Goal: Task Accomplishment & Management: Complete application form

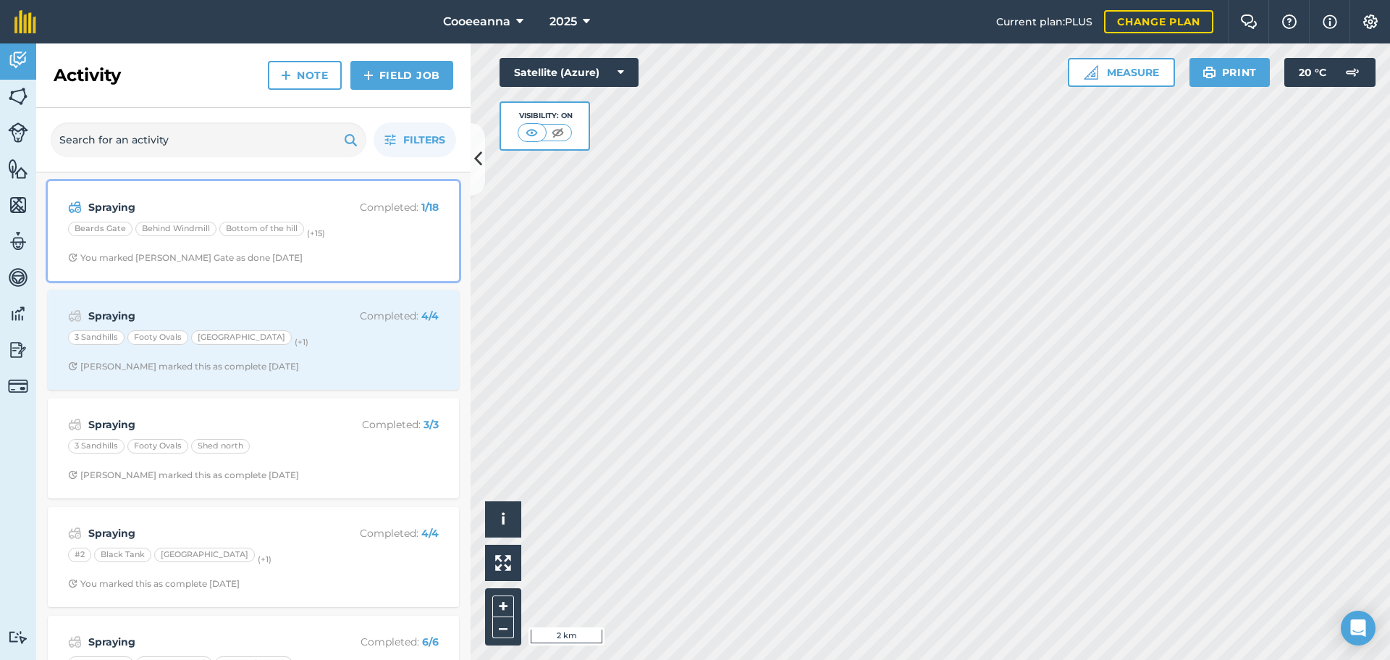
click at [379, 232] on div "Beards Gate Behind Windmill Bottom of the hill (+ 15 )" at bounding box center [253, 231] width 371 height 19
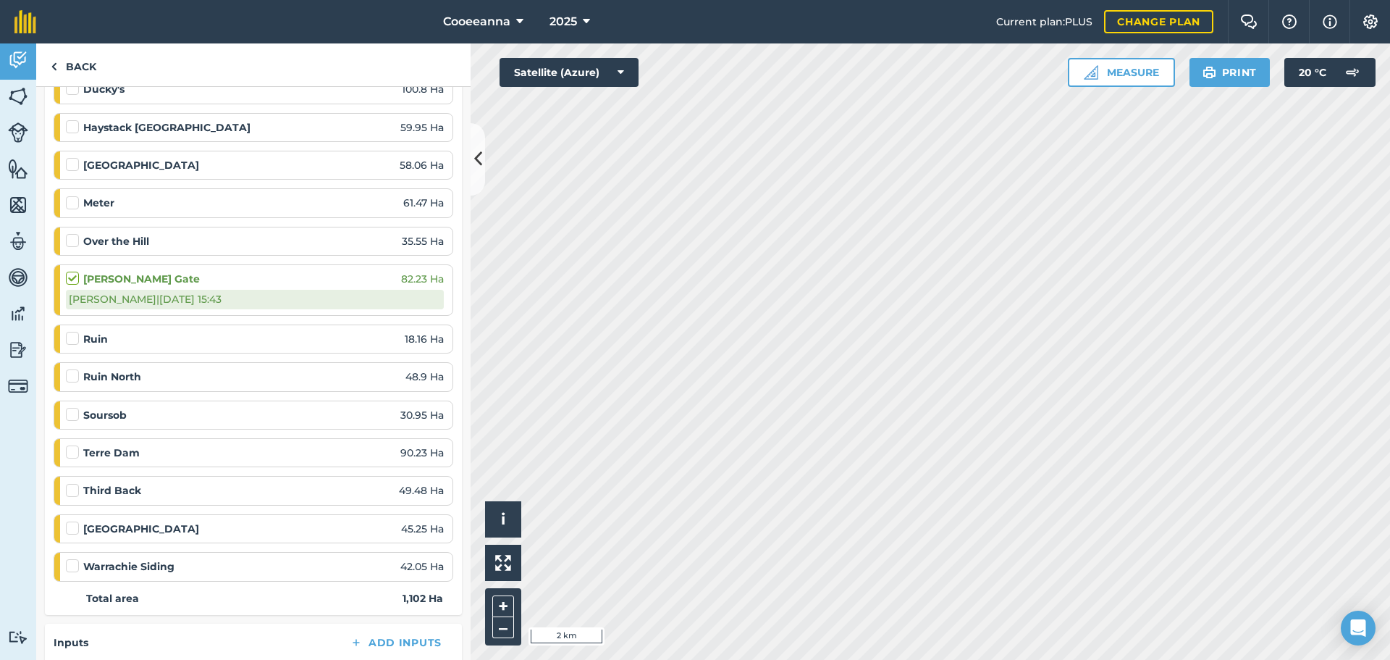
scroll to position [362, 0]
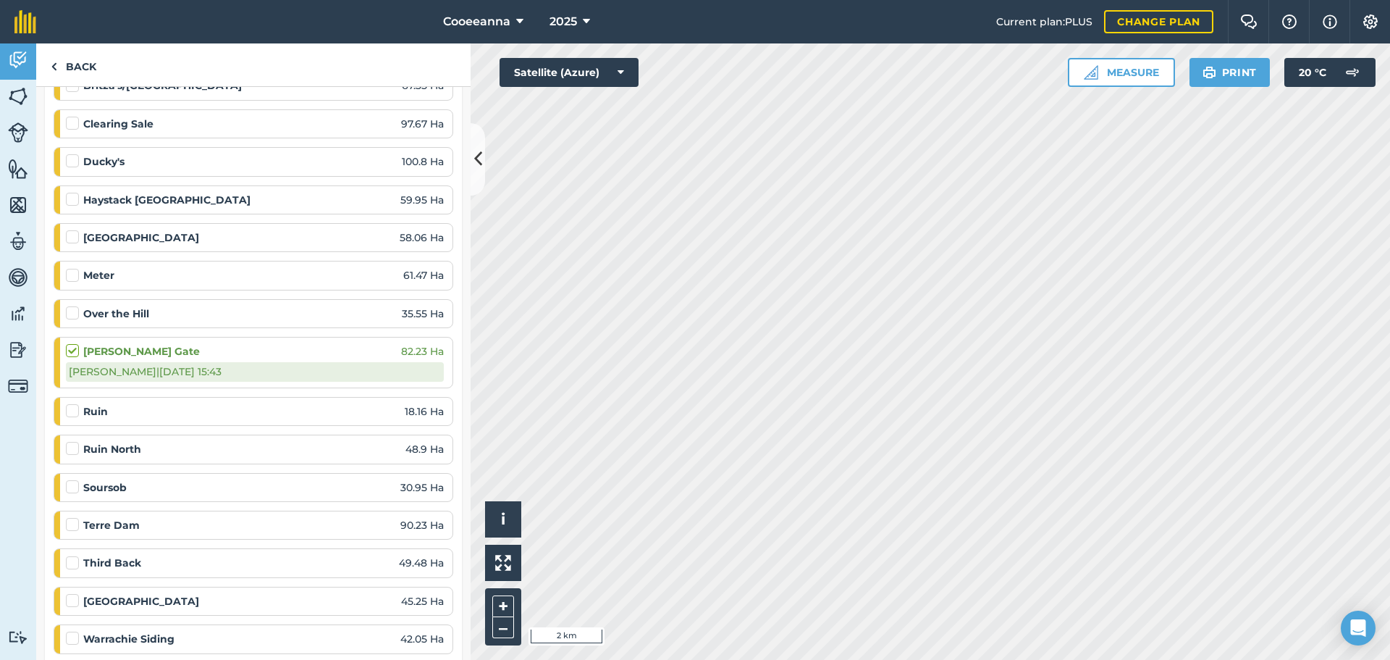
click at [75, 154] on label at bounding box center [74, 154] width 17 height 0
click at [75, 163] on input "checkbox" at bounding box center [70, 158] width 9 height 9
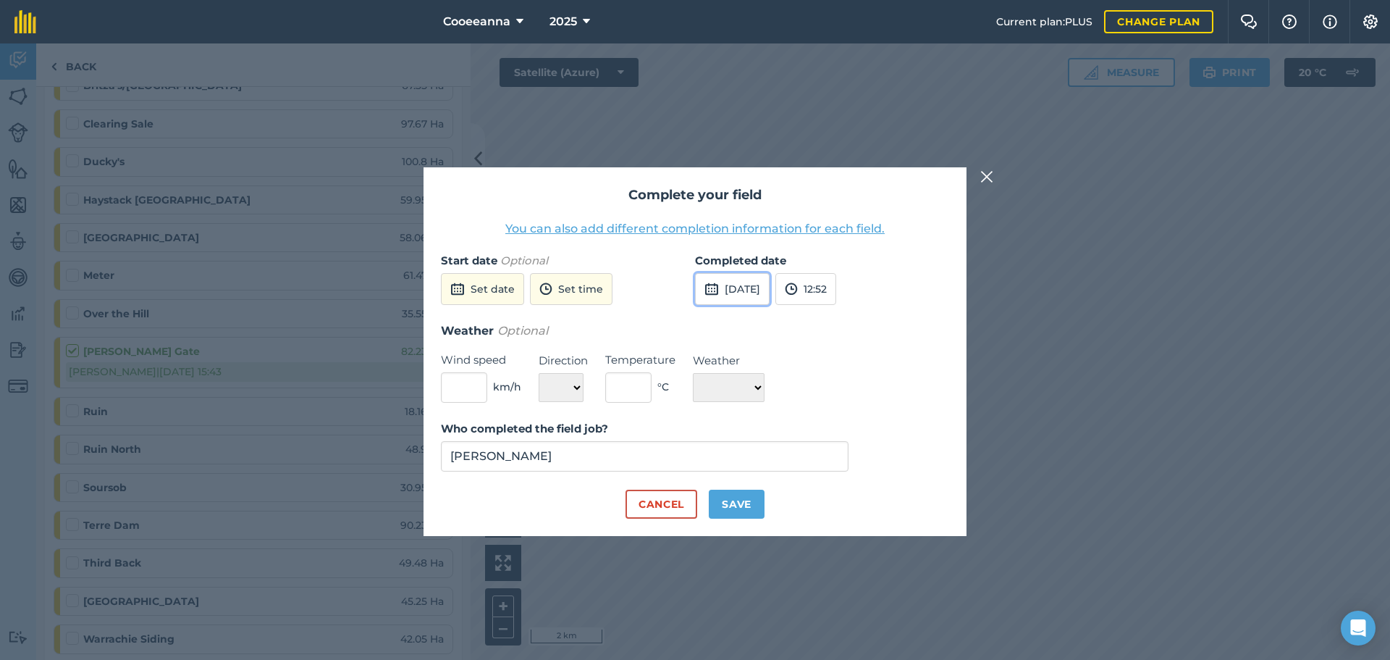
click at [764, 286] on button "[DATE]" at bounding box center [732, 289] width 75 height 32
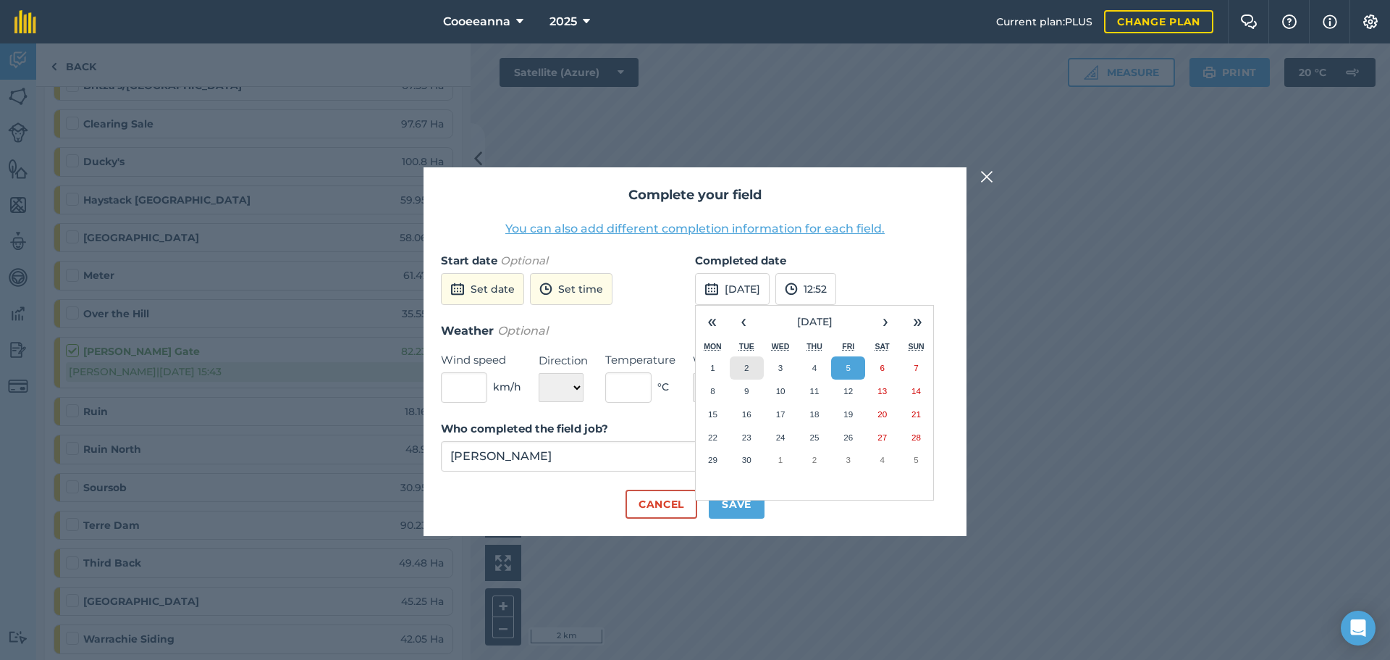
click at [753, 361] on button "2" at bounding box center [747, 367] width 34 height 23
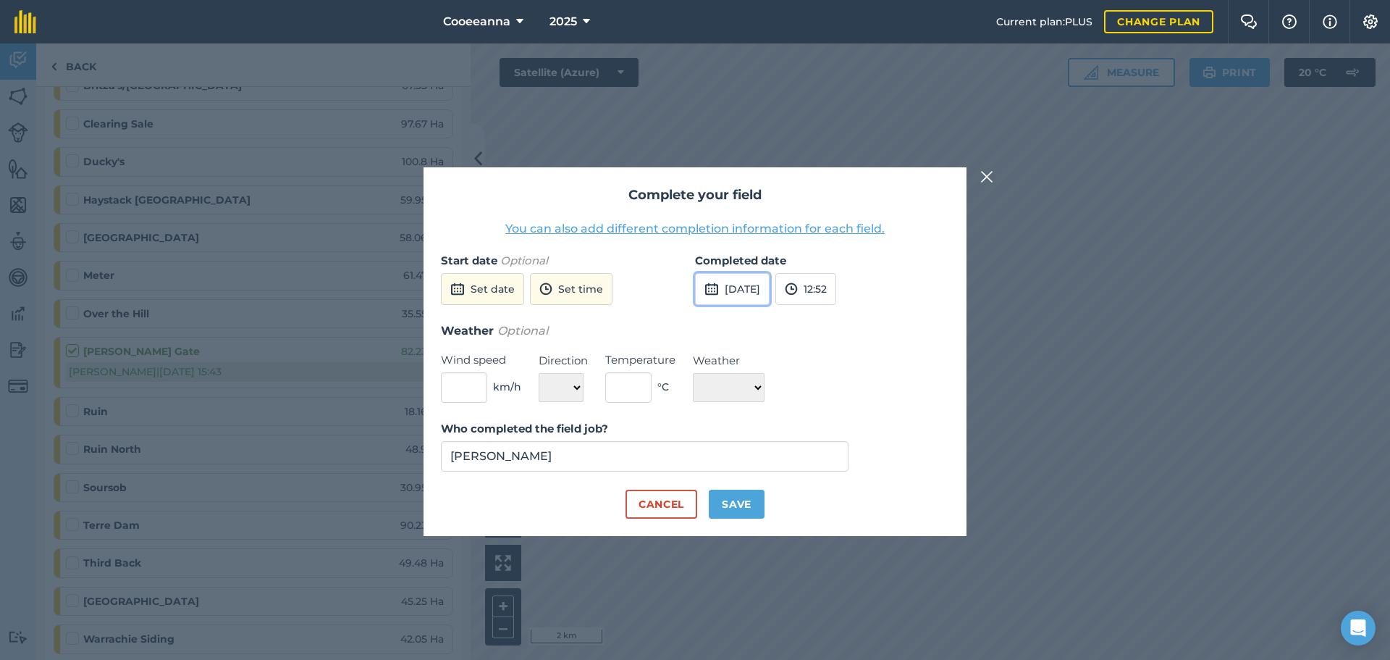
click at [770, 280] on button "[DATE]" at bounding box center [732, 289] width 75 height 32
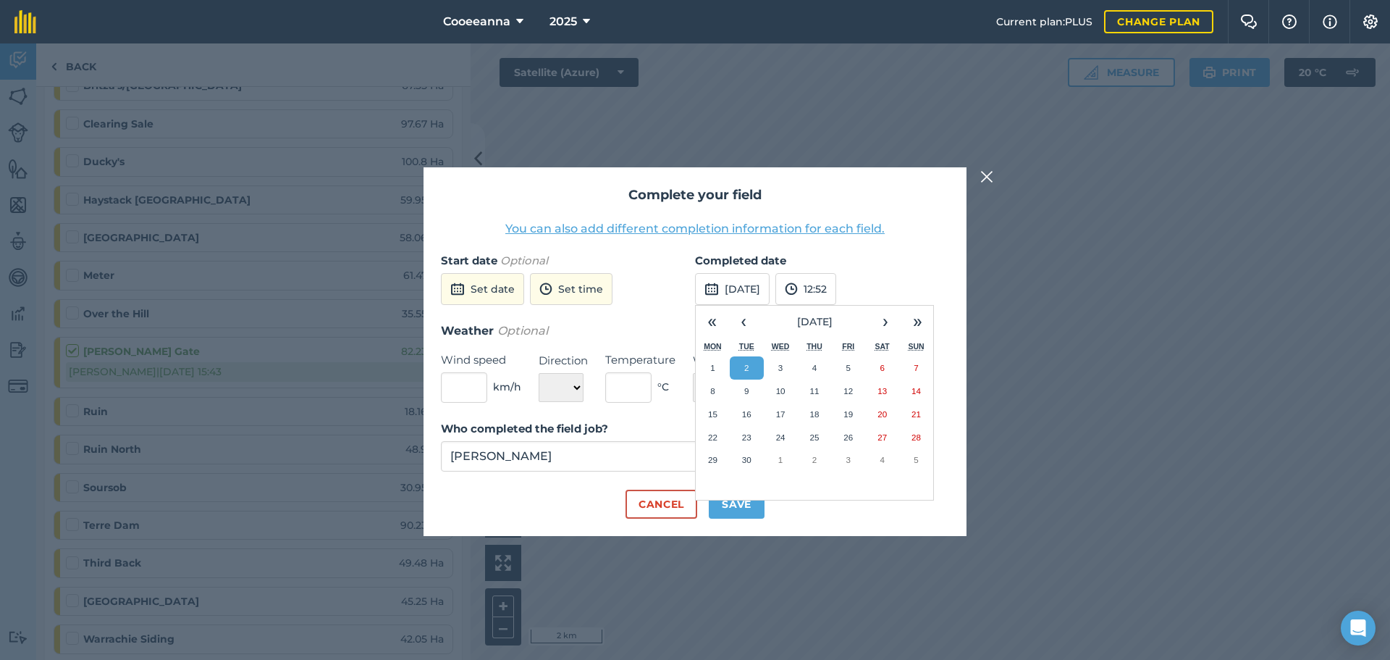
click at [784, 511] on div "Cancel Save" at bounding box center [695, 504] width 508 height 29
click at [755, 367] on button "2" at bounding box center [747, 367] width 34 height 23
click at [754, 502] on button "Save" at bounding box center [737, 504] width 56 height 29
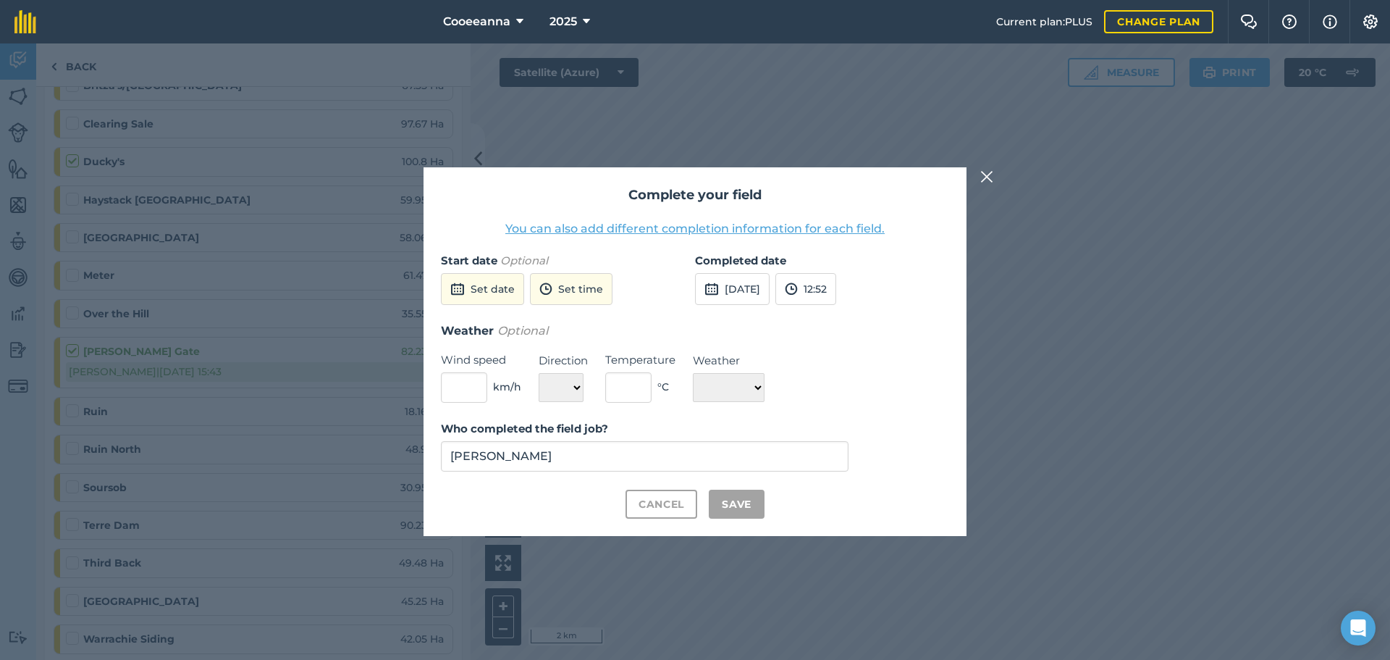
checkbox input "true"
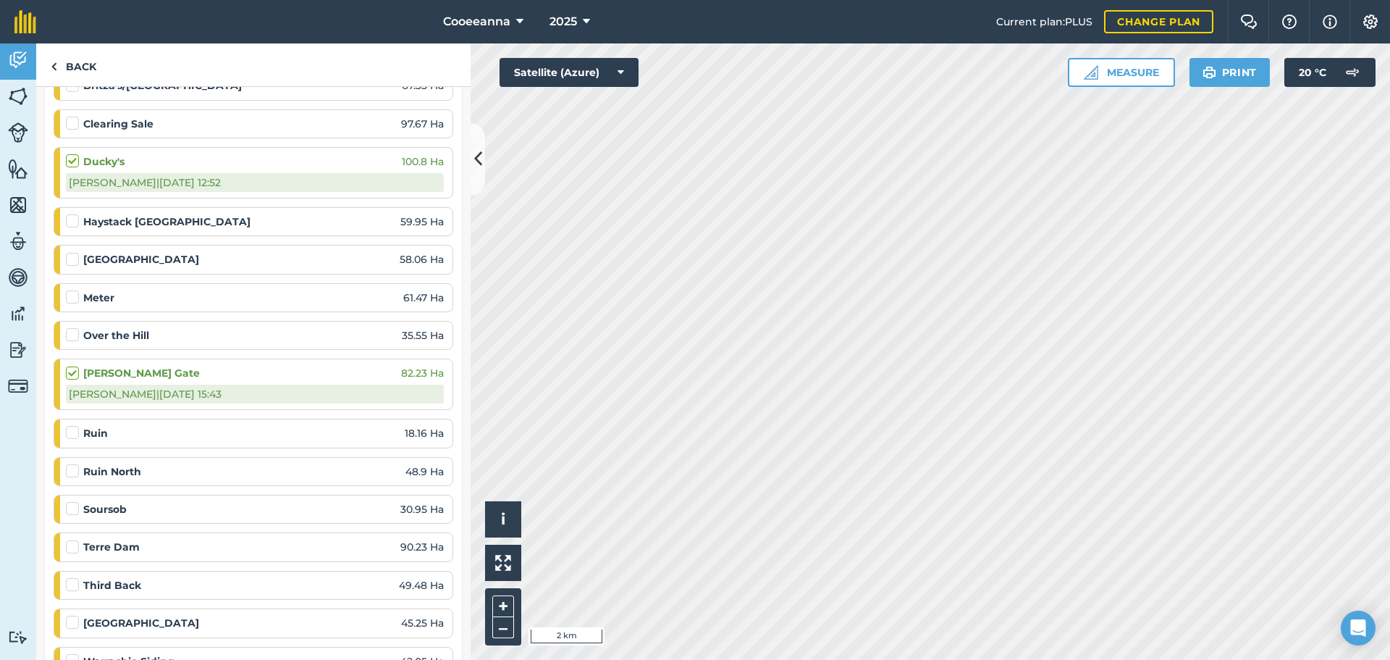
click at [72, 501] on label at bounding box center [74, 501] width 17 height 0
click at [72, 511] on input "checkbox" at bounding box center [70, 505] width 9 height 9
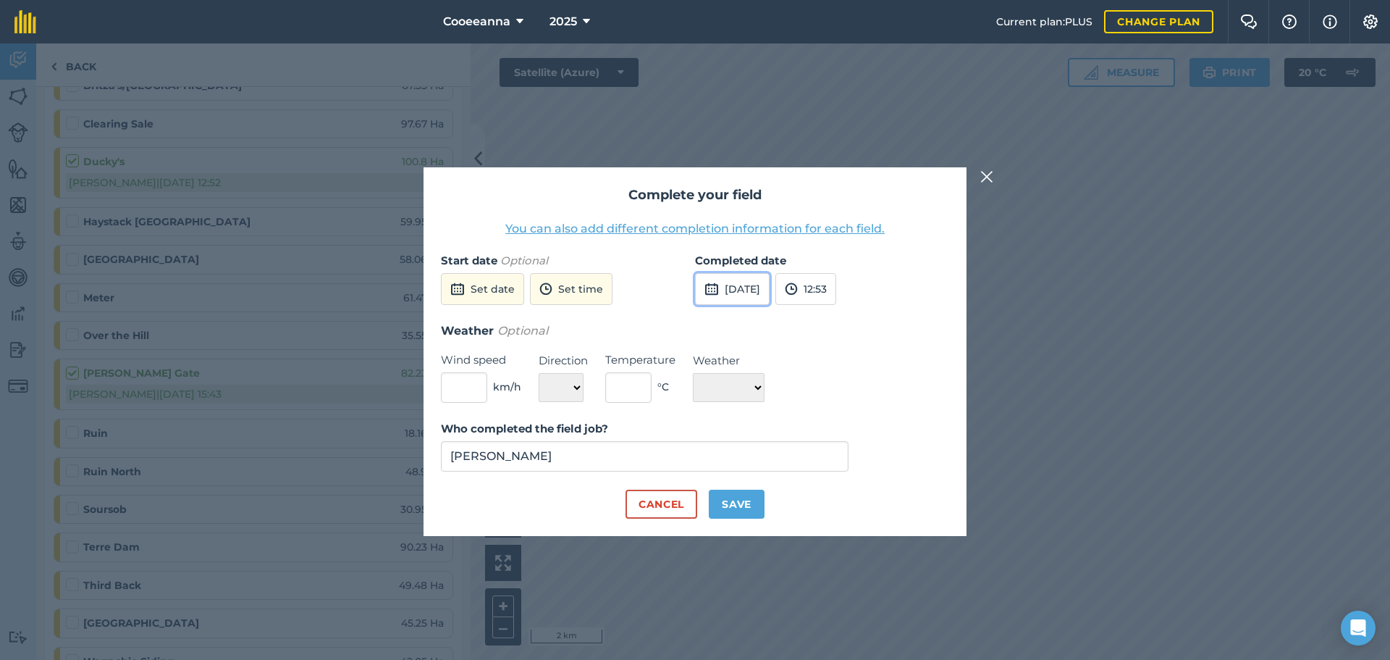
click at [750, 285] on button "[DATE]" at bounding box center [732, 289] width 75 height 32
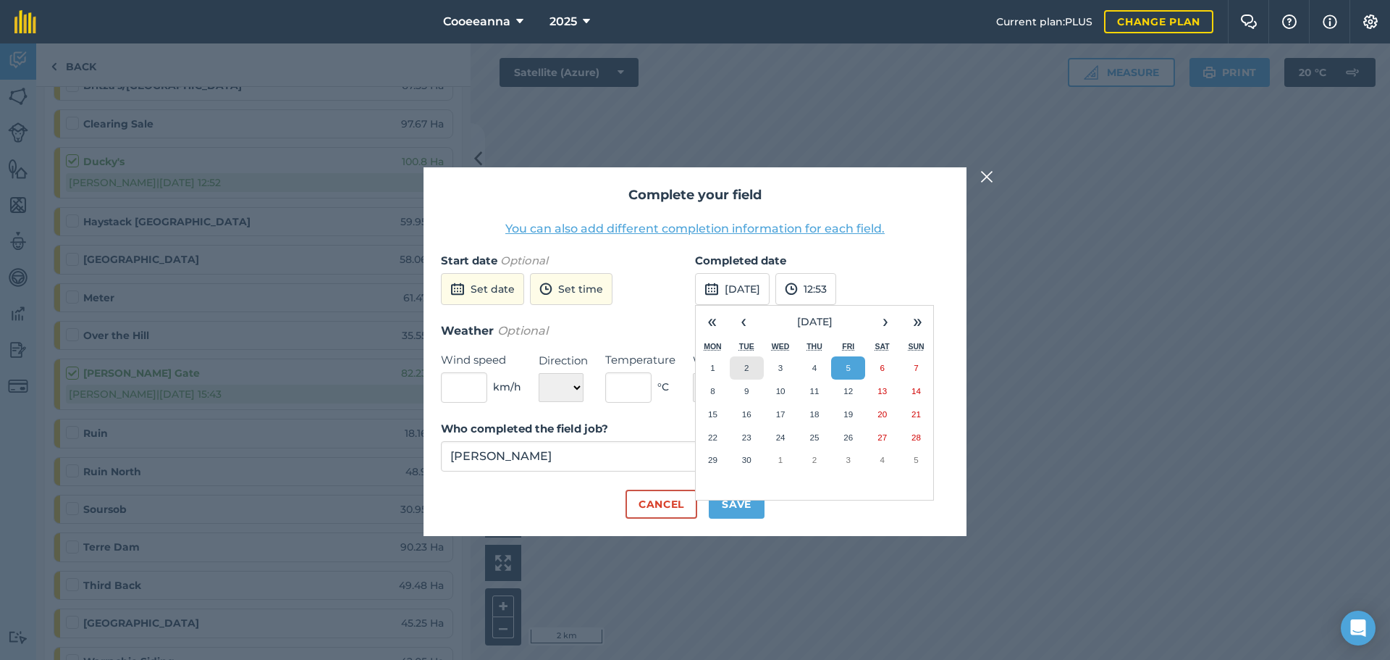
click at [732, 361] on button "2" at bounding box center [747, 367] width 34 height 23
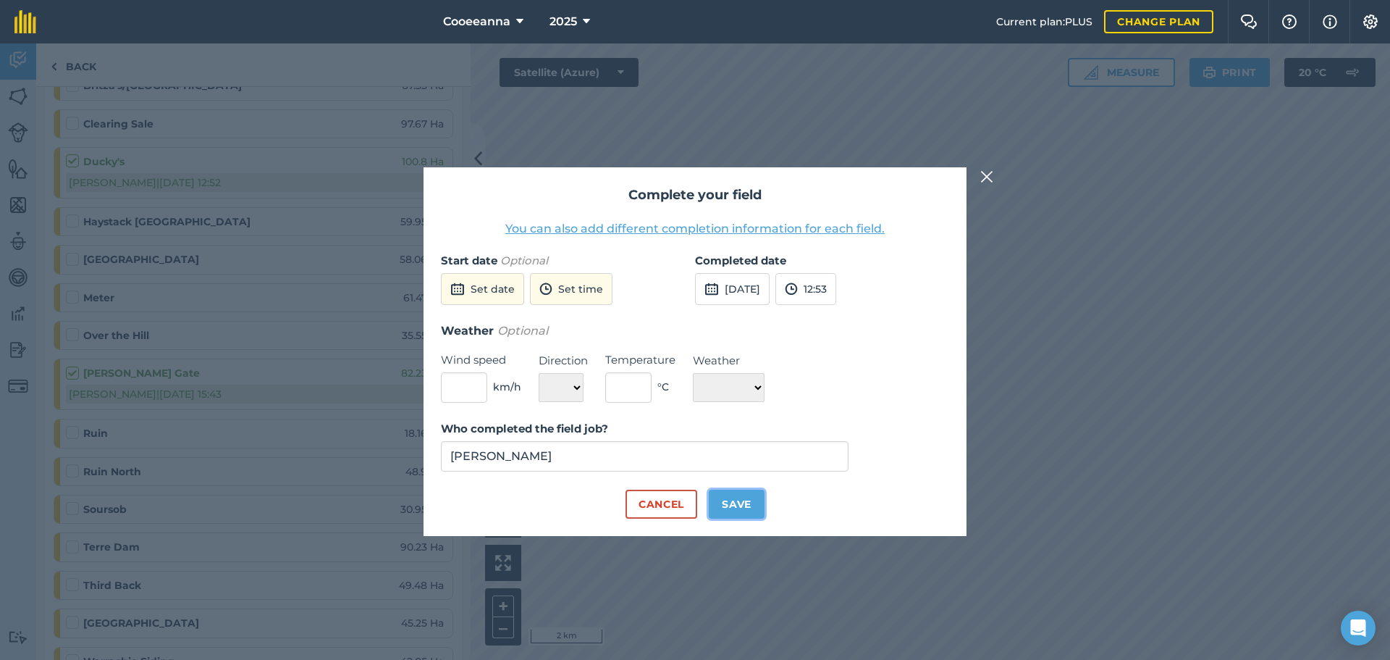
click at [745, 502] on button "Save" at bounding box center [737, 504] width 56 height 29
checkbox input "true"
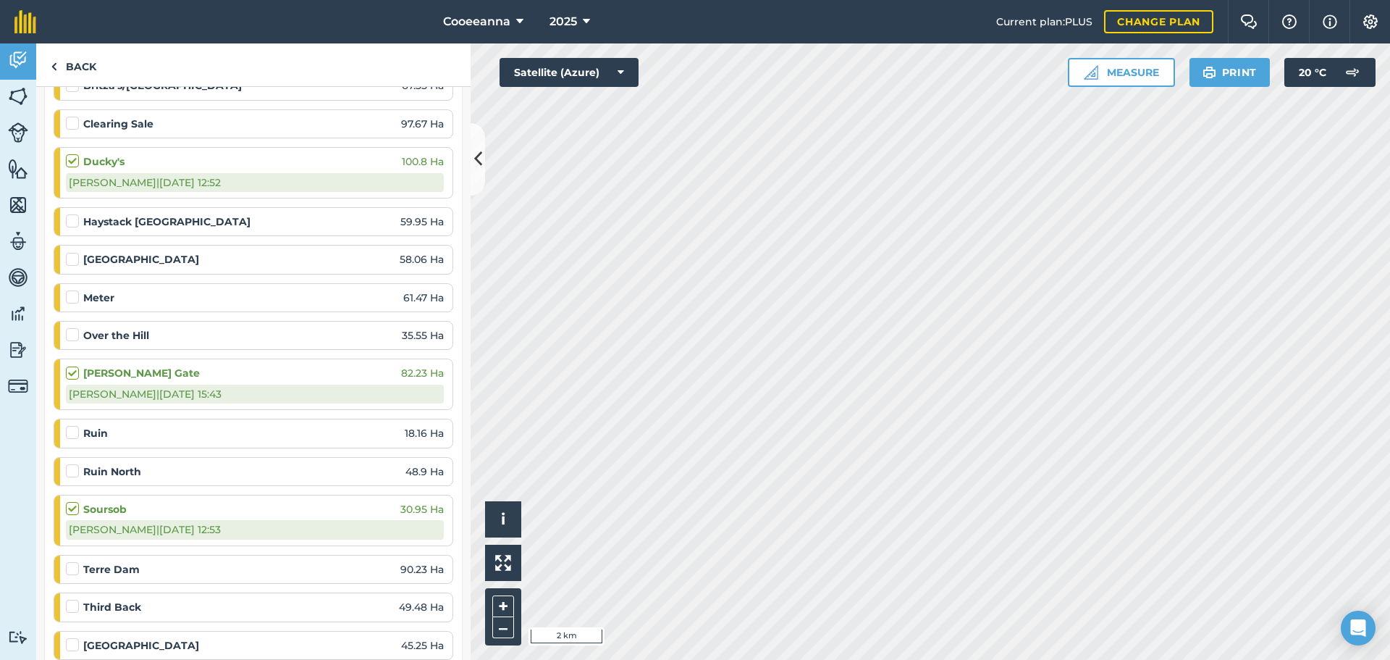
click at [72, 154] on label at bounding box center [74, 154] width 17 height 0
click at [72, 160] on input "checkbox" at bounding box center [70, 158] width 9 height 9
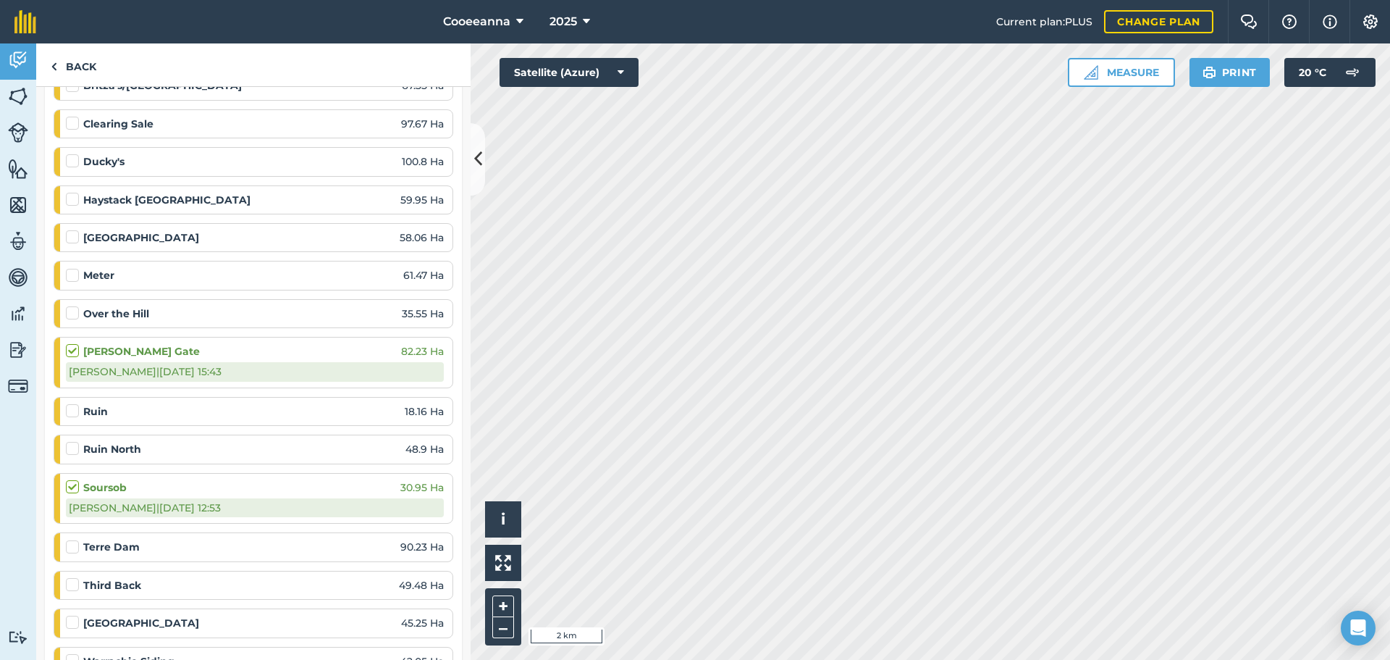
click at [80, 157] on div at bounding box center [74, 161] width 17 height 14
click at [74, 154] on label at bounding box center [74, 154] width 17 height 0
click at [74, 157] on input "checkbox" at bounding box center [70, 158] width 9 height 9
checkbox input "false"
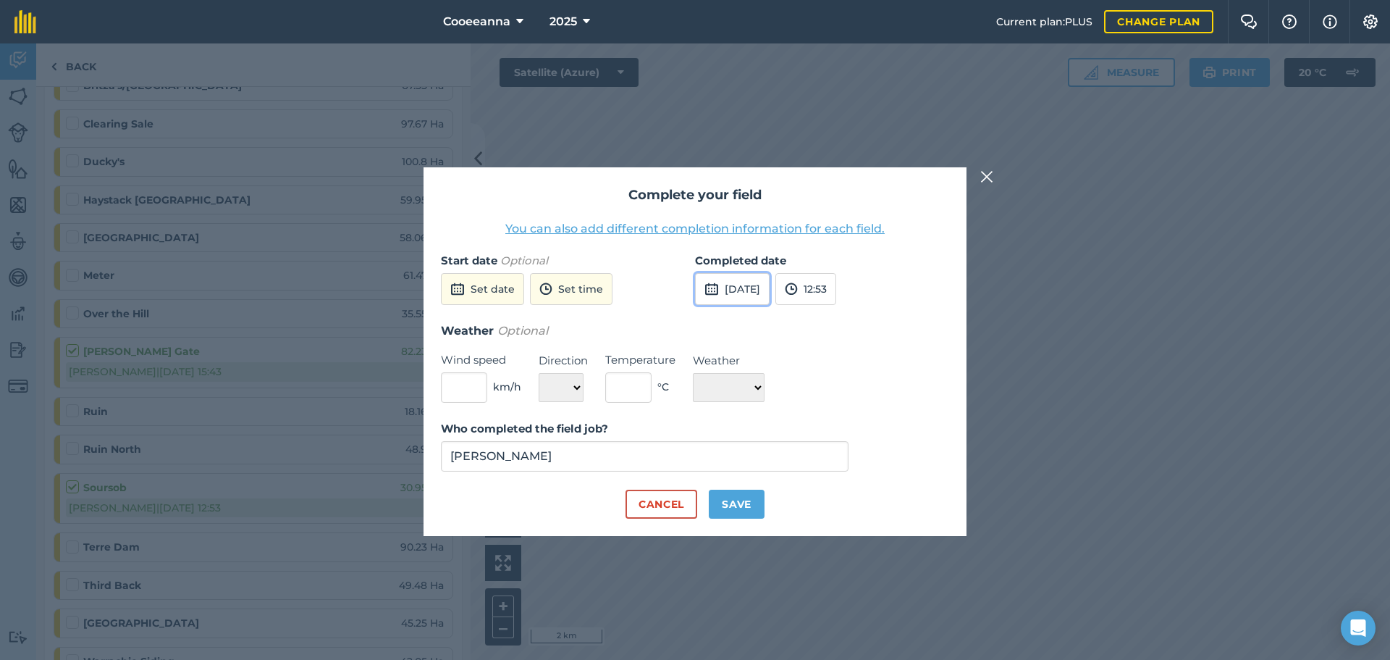
click at [752, 294] on button "[DATE]" at bounding box center [732, 289] width 75 height 32
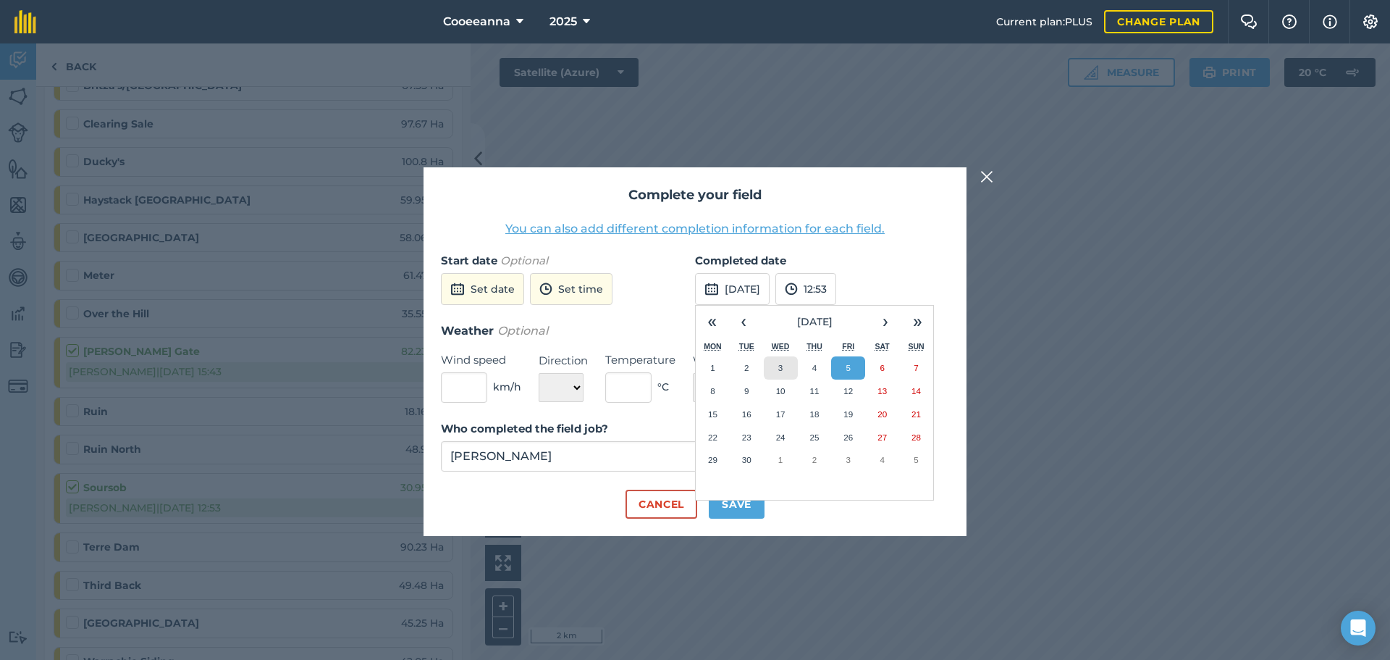
click at [790, 364] on button "3" at bounding box center [781, 367] width 34 height 23
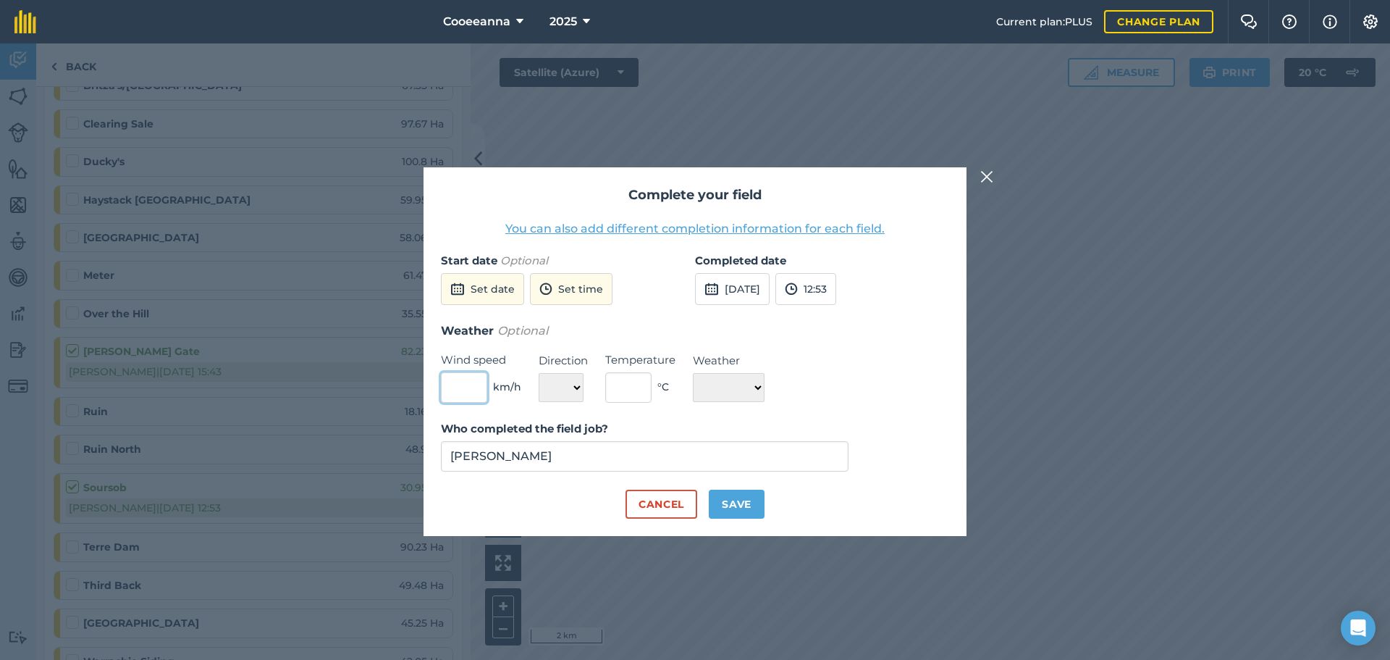
click at [482, 387] on input "text" at bounding box center [464, 387] width 46 height 30
click at [726, 379] on select "☀️ Sunny 🌧 Rainy ⛅️ Cloudy 🌨 Snow ❄️ Icy" at bounding box center [729, 387] width 72 height 29
select select "Sunny"
click at [693, 373] on select "☀️ Sunny 🌧 Rainy ⛅️ Cloudy 🌨 Snow ❄️ Icy" at bounding box center [729, 387] width 72 height 29
click at [630, 382] on input "text" at bounding box center [628, 387] width 46 height 30
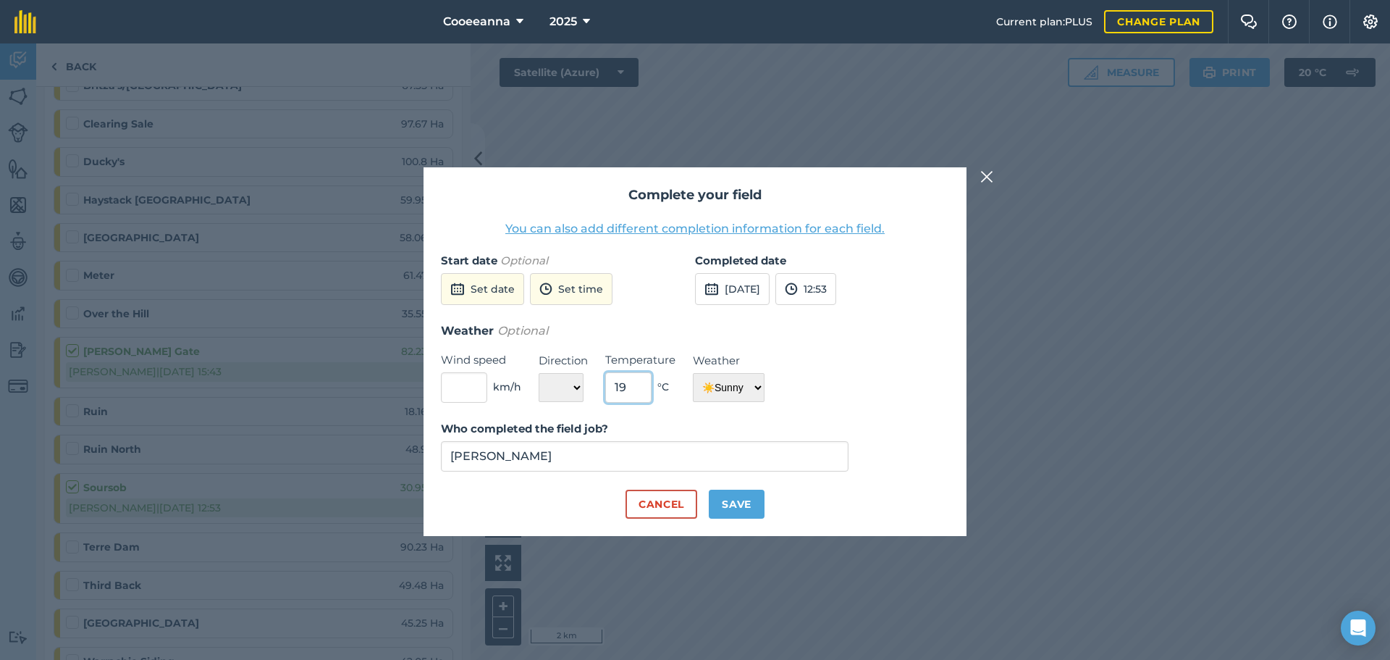
type input "19"
click at [735, 490] on form "Start date Optional Set date Set time Completed date [DATE] 12:53 Weather Optio…" at bounding box center [695, 385] width 508 height 266
click at [581, 389] on select "N NE E SE S SW W NW" at bounding box center [561, 387] width 45 height 29
select select "SW"
click at [539, 373] on select "N NE E SE S SW W NW" at bounding box center [561, 387] width 45 height 29
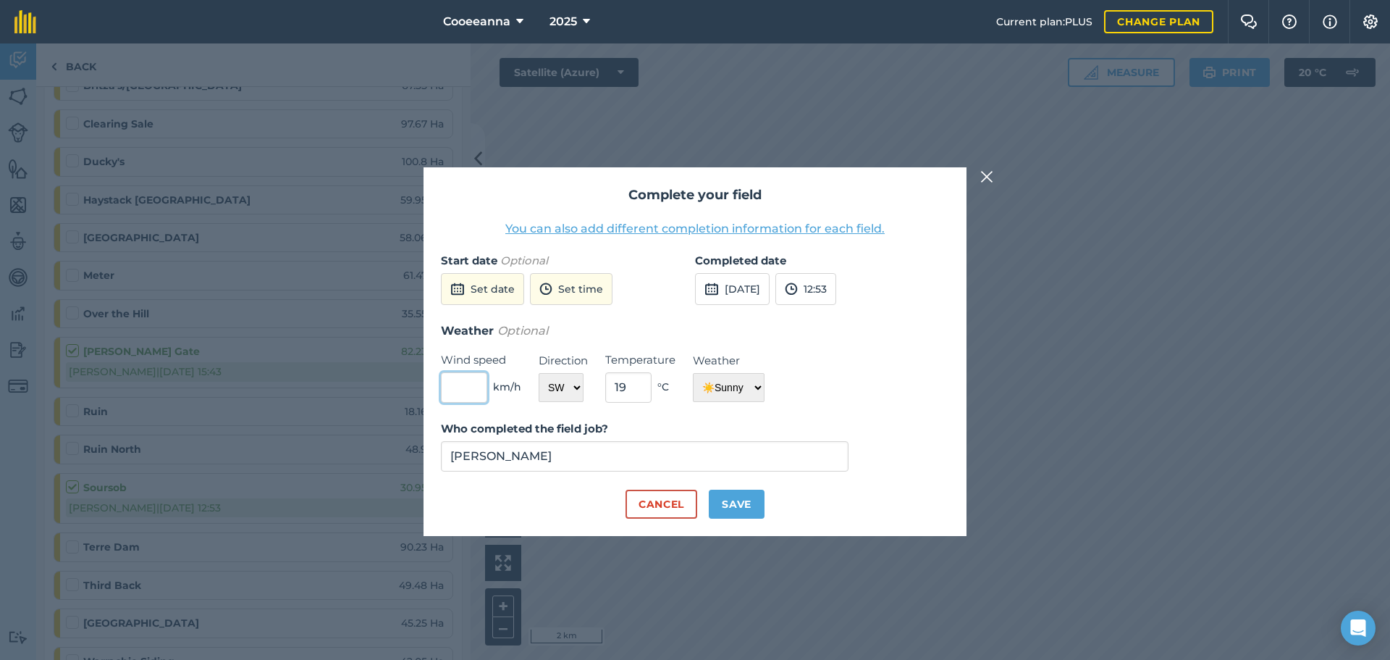
click at [482, 385] on input "text" at bounding box center [464, 387] width 46 height 30
type input "3"
click at [732, 503] on button "Save" at bounding box center [737, 504] width 56 height 29
checkbox input "true"
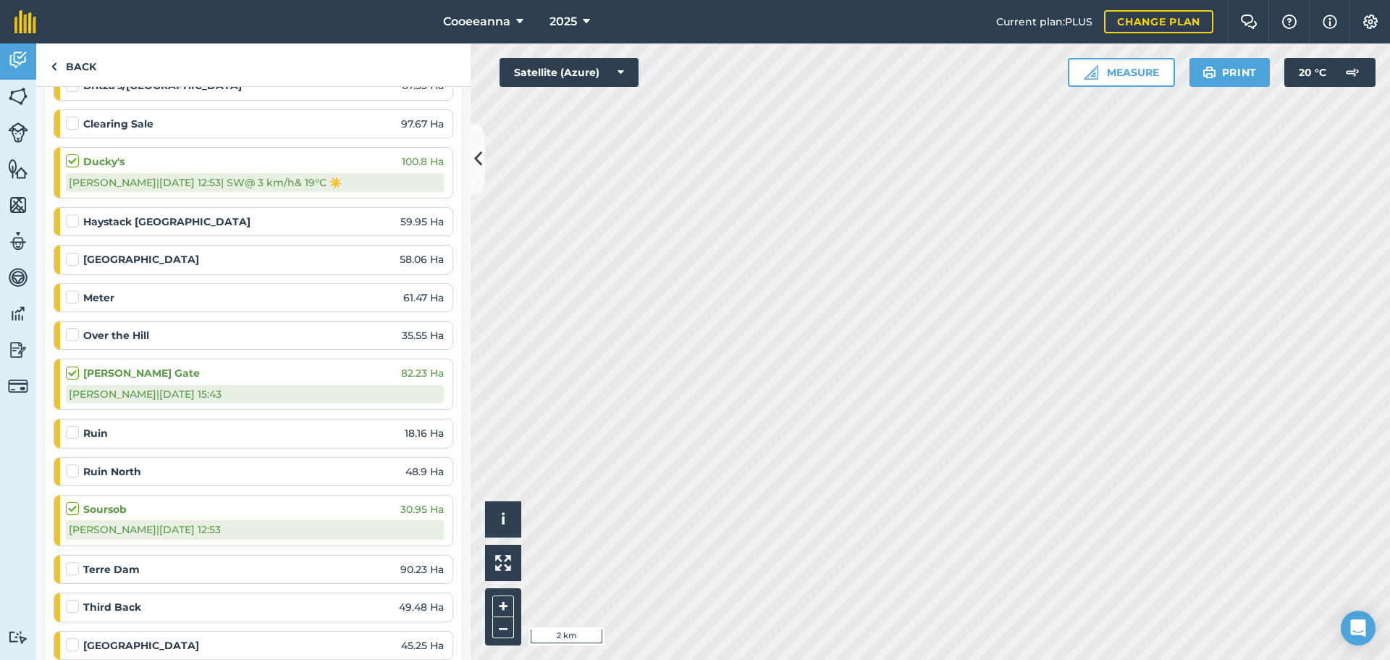
click at [72, 501] on label at bounding box center [74, 501] width 17 height 0
click at [72, 508] on input "checkbox" at bounding box center [70, 505] width 9 height 9
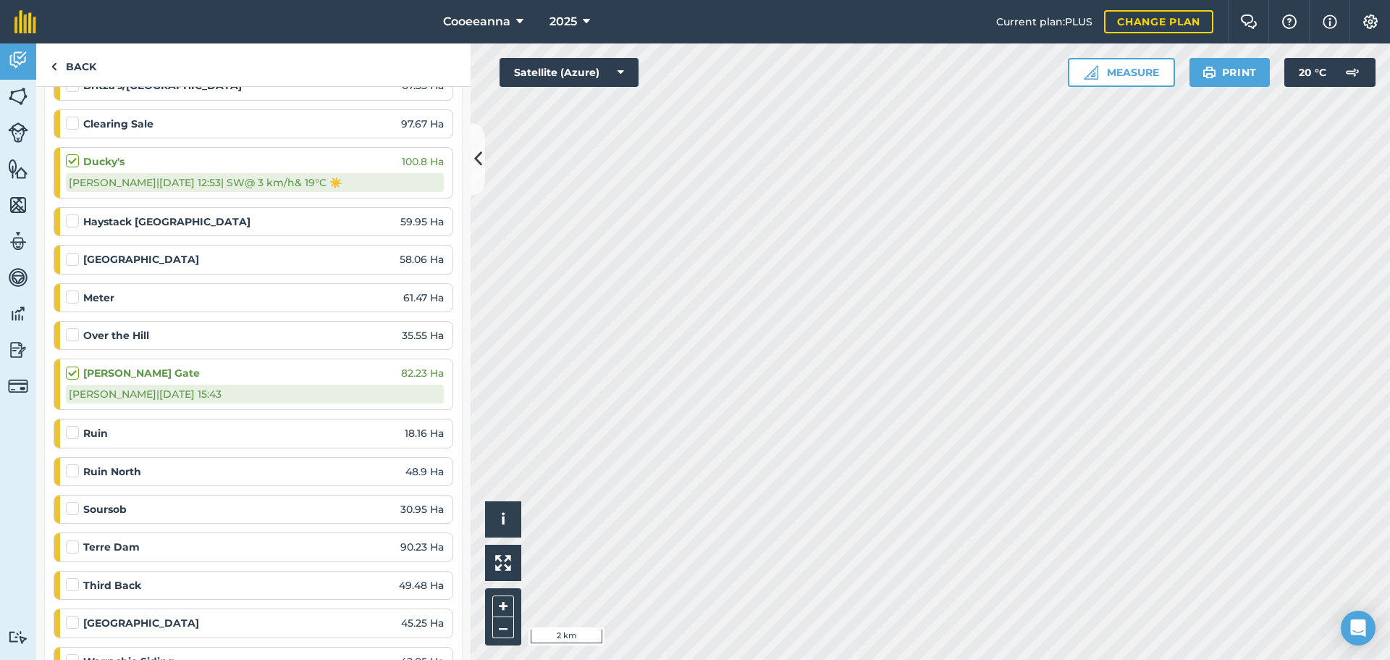
click at [69, 501] on label at bounding box center [74, 501] width 17 height 0
click at [69, 507] on input "checkbox" at bounding box center [70, 505] width 9 height 9
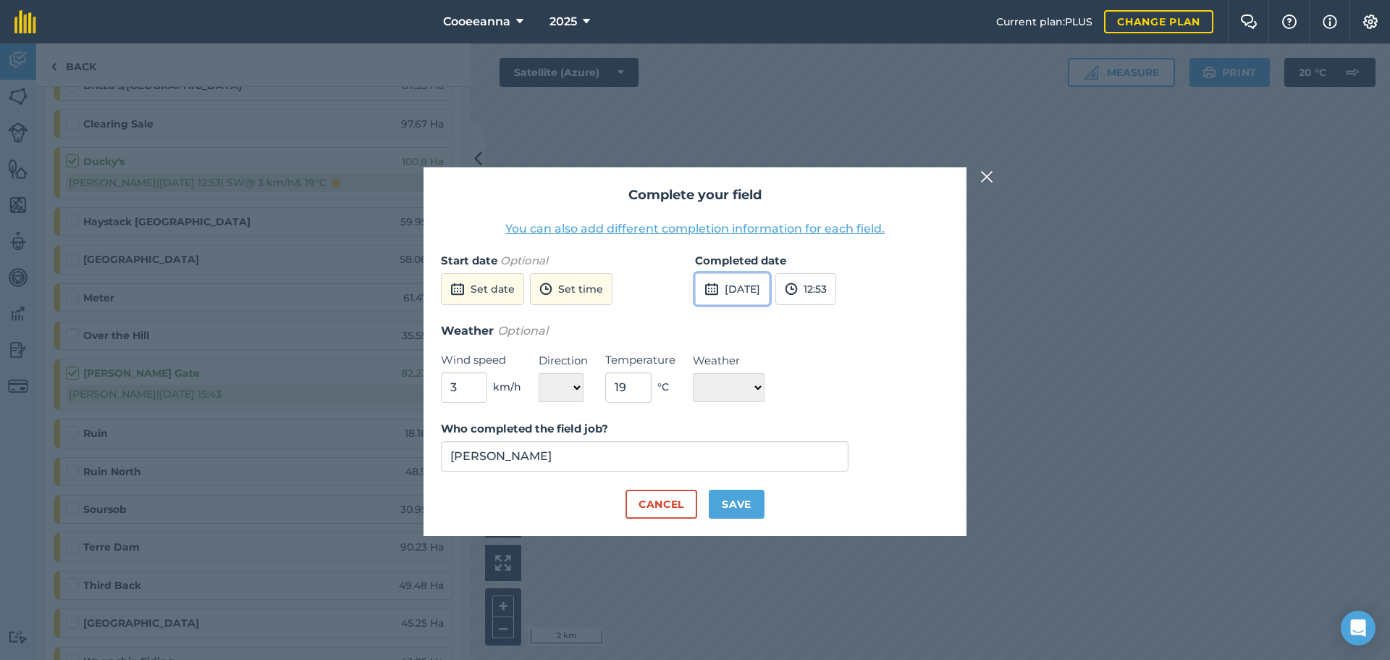
click at [766, 287] on button "[DATE]" at bounding box center [732, 289] width 75 height 32
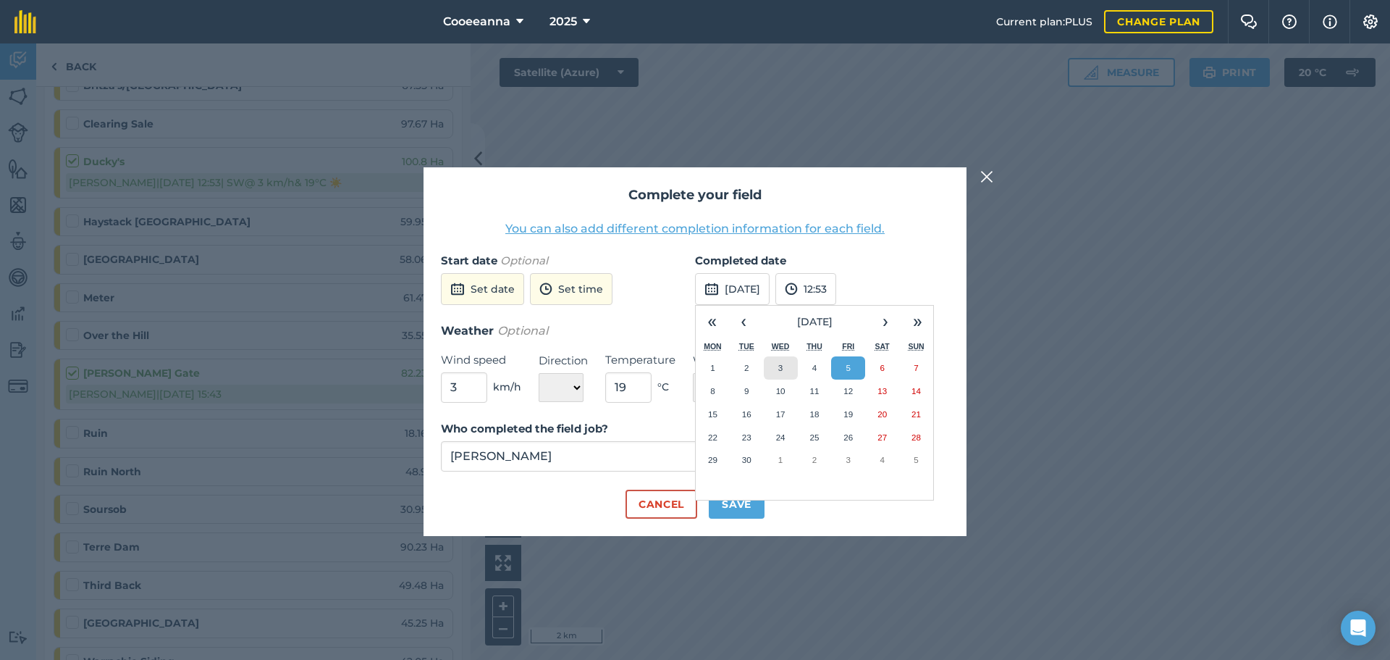
click at [784, 371] on button "3" at bounding box center [781, 367] width 34 height 23
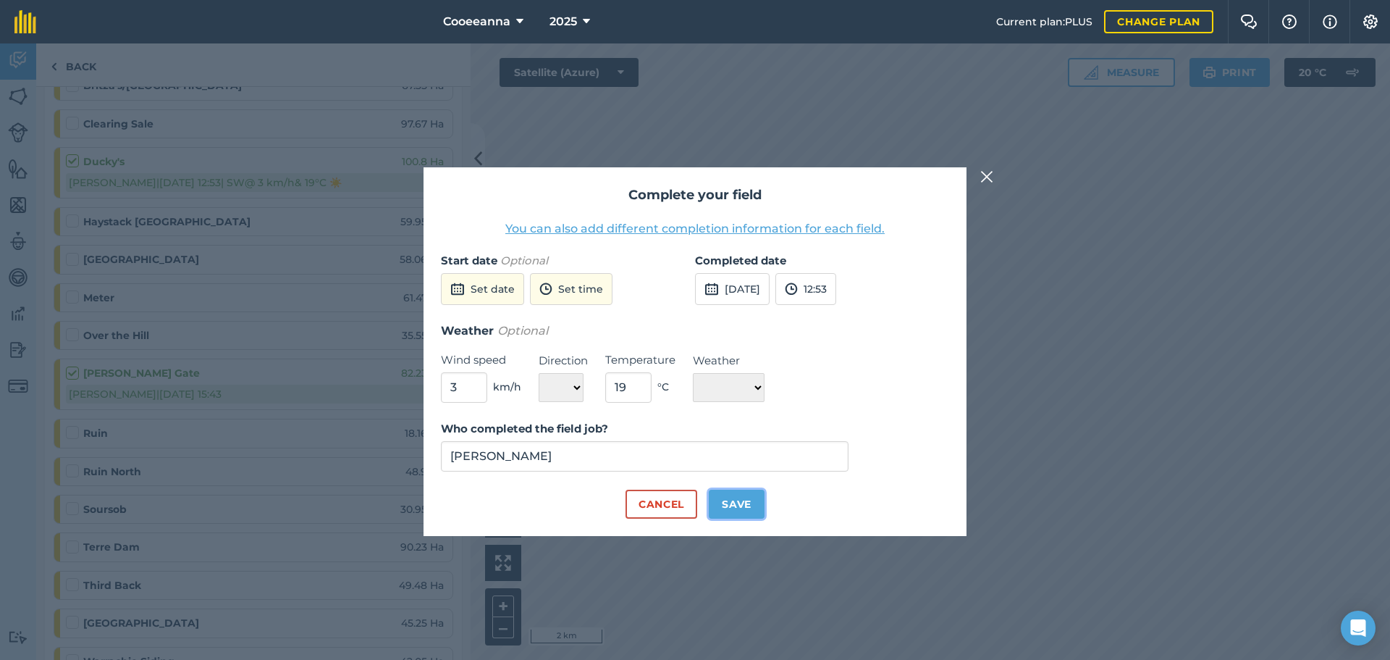
click at [742, 503] on button "Save" at bounding box center [737, 504] width 56 height 29
checkbox input "true"
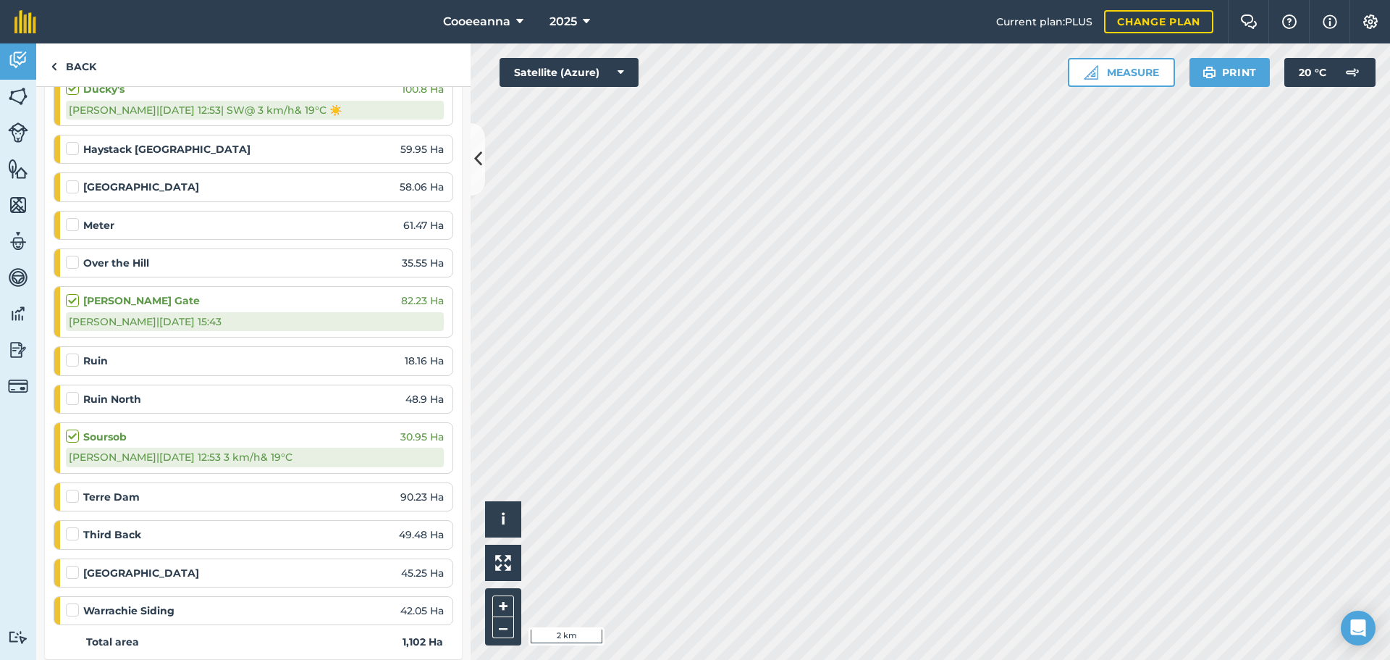
scroll to position [290, 0]
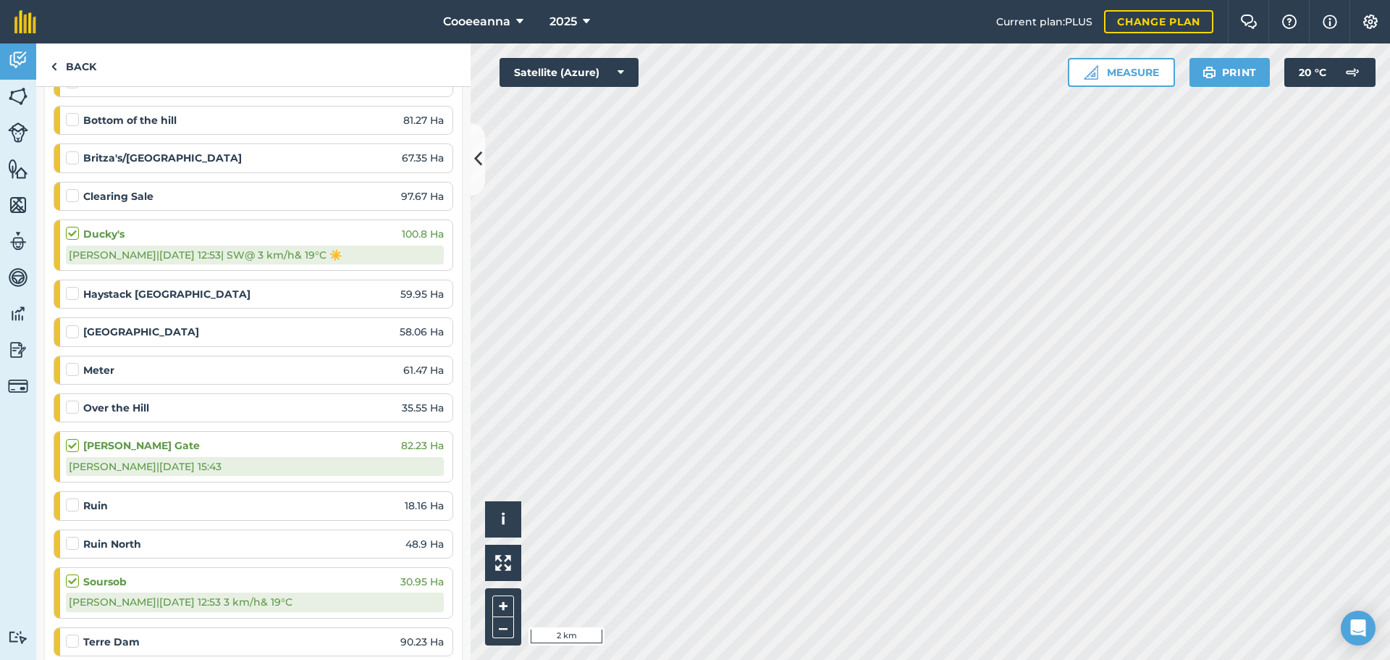
click at [71, 286] on label at bounding box center [74, 286] width 17 height 0
click at [71, 292] on input "checkbox" at bounding box center [70, 290] width 9 height 9
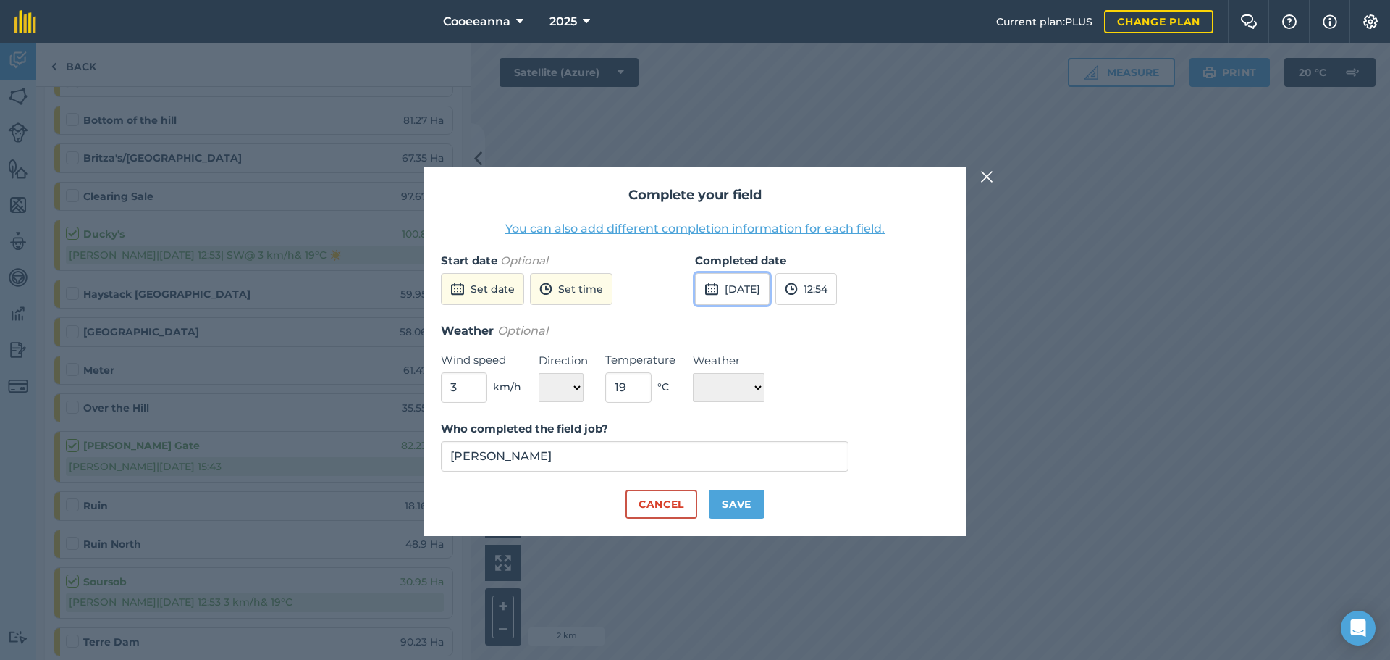
click at [716, 294] on img at bounding box center [712, 288] width 14 height 17
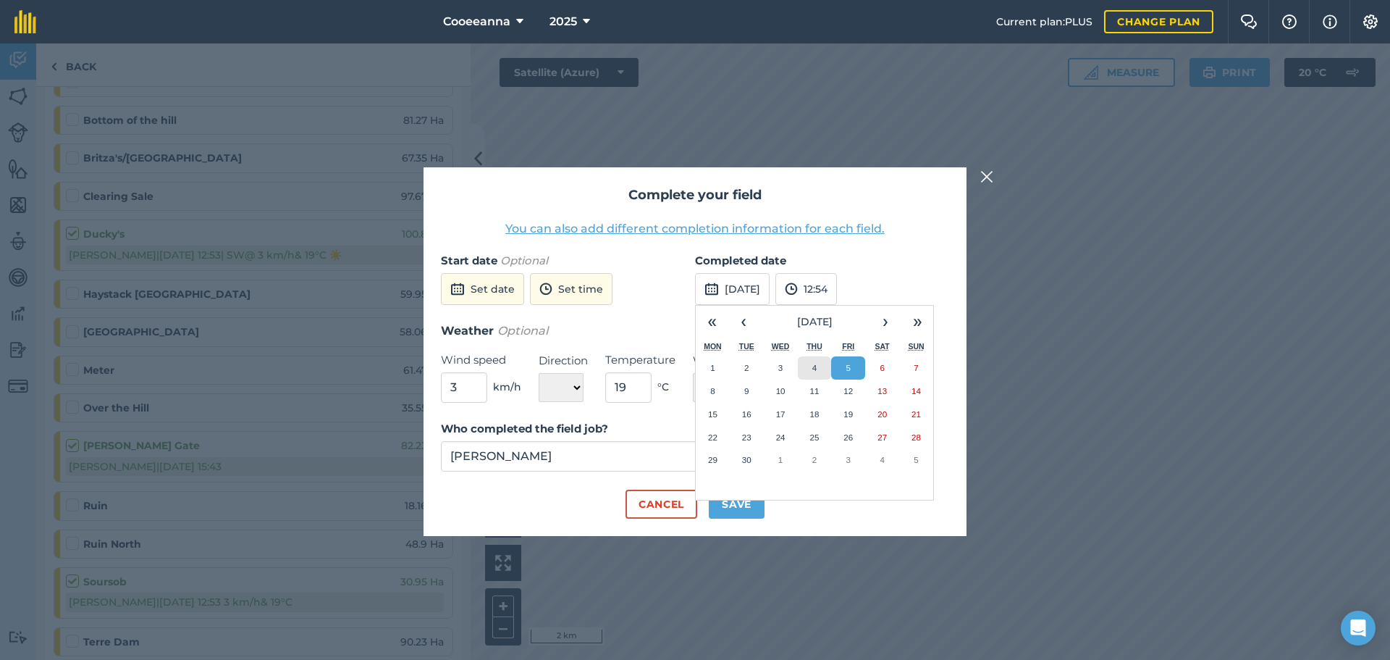
click at [817, 358] on button "4" at bounding box center [815, 367] width 34 height 23
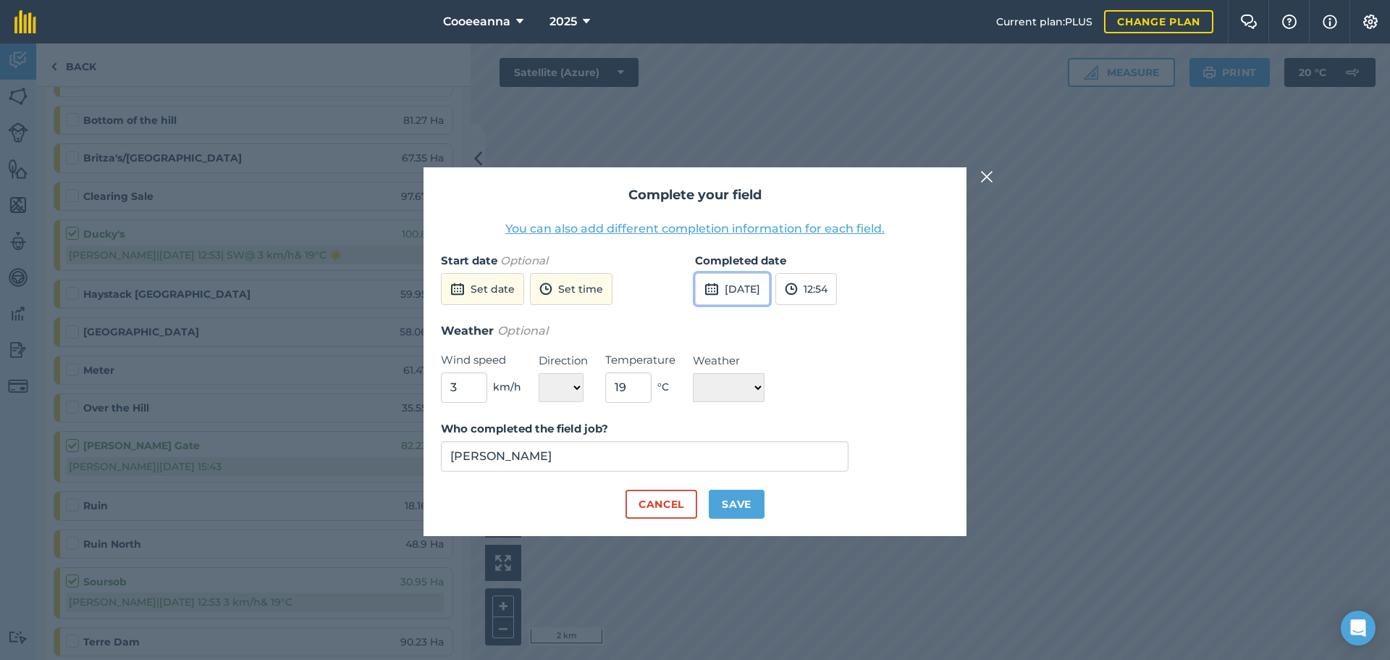
click at [735, 302] on button "[DATE]" at bounding box center [732, 289] width 75 height 32
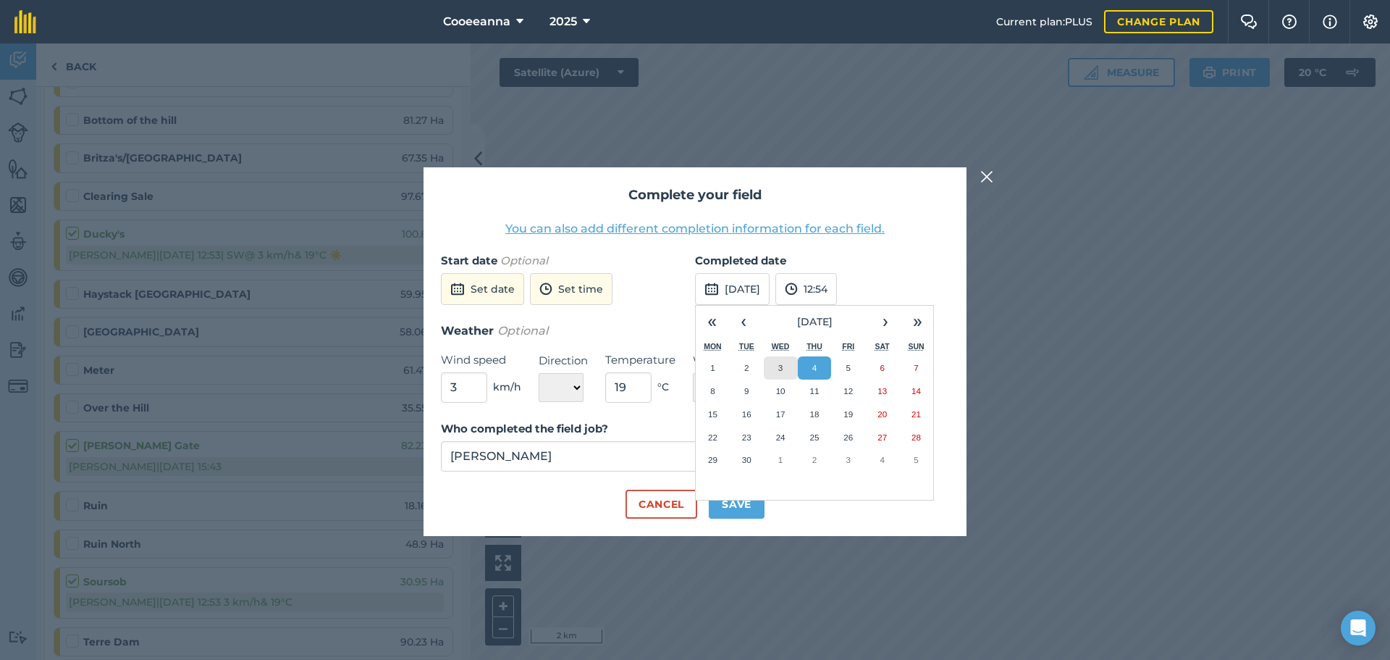
click at [793, 366] on button "3" at bounding box center [781, 367] width 34 height 23
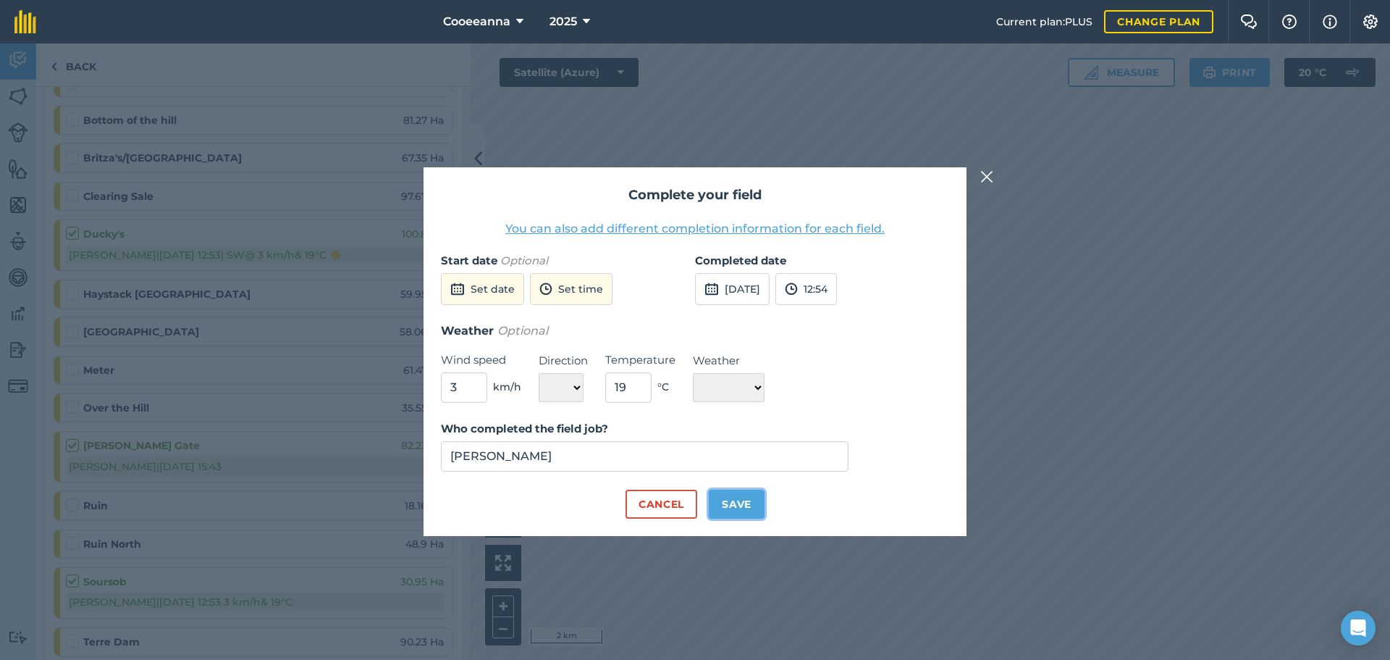
click at [731, 503] on button "Save" at bounding box center [737, 504] width 56 height 29
checkbox input "true"
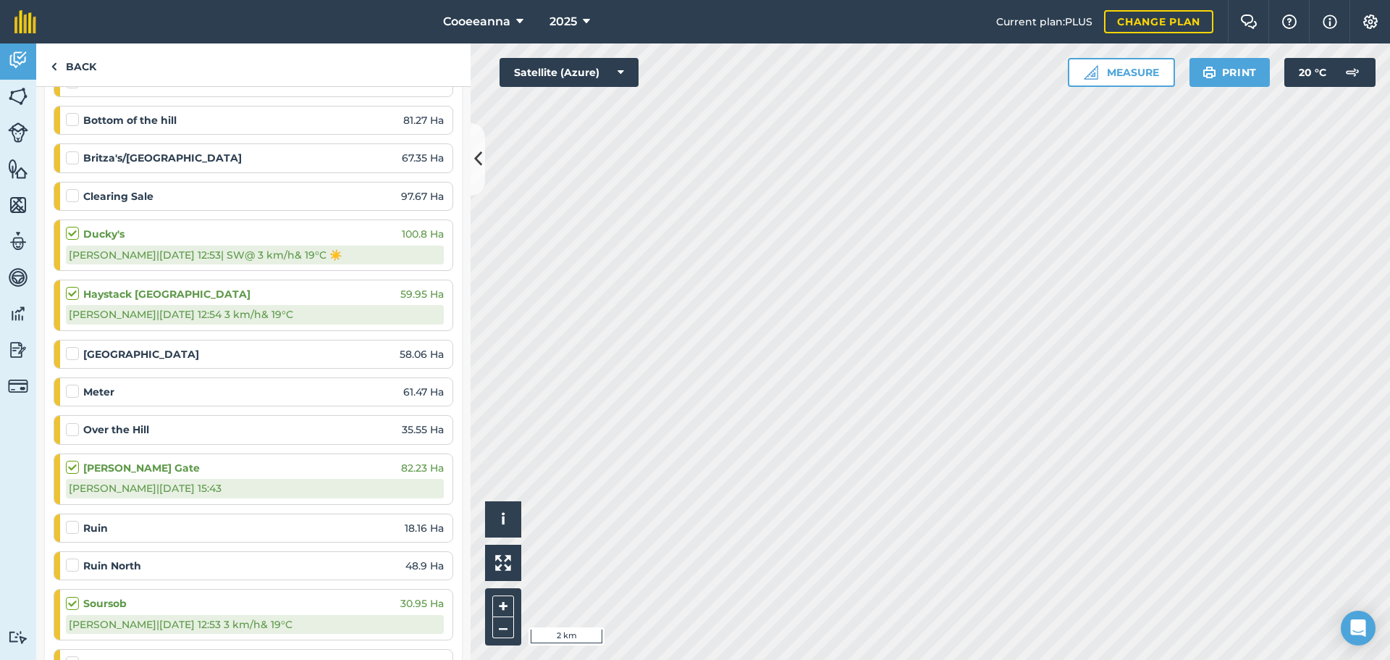
scroll to position [217, 0]
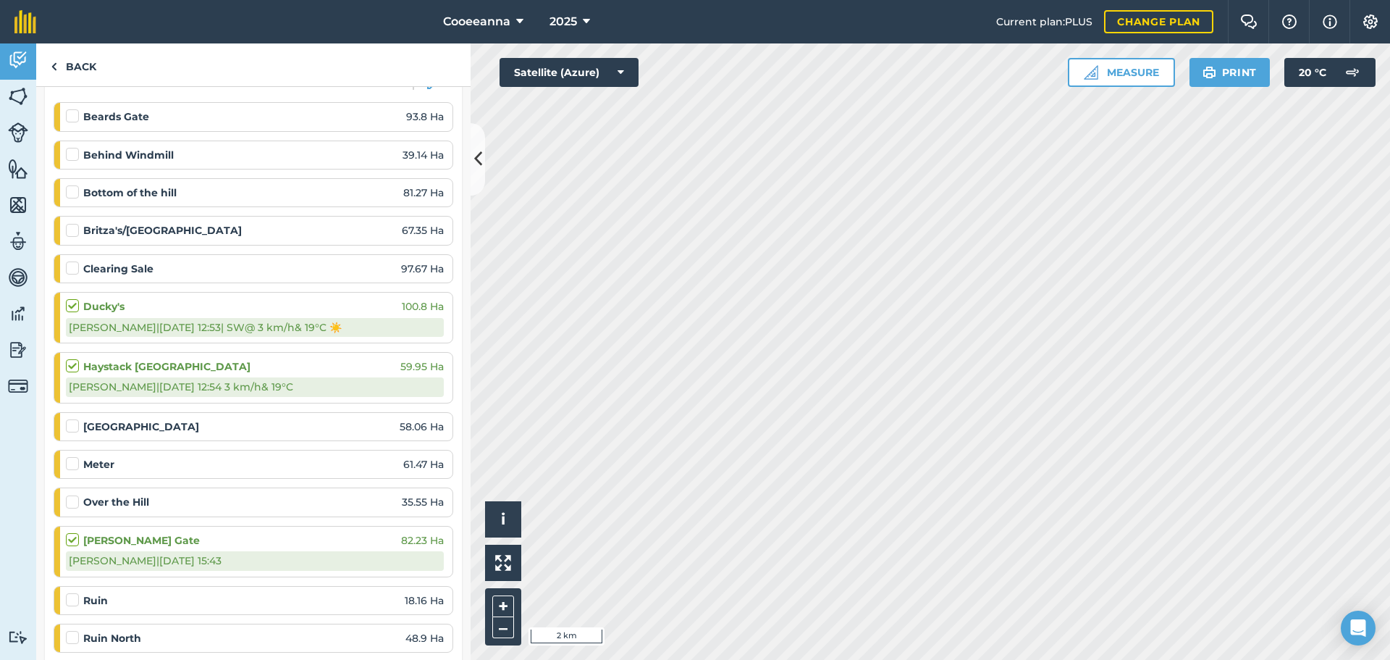
click at [69, 109] on label at bounding box center [74, 109] width 17 height 0
click at [69, 116] on input "checkbox" at bounding box center [70, 113] width 9 height 9
checkbox input "false"
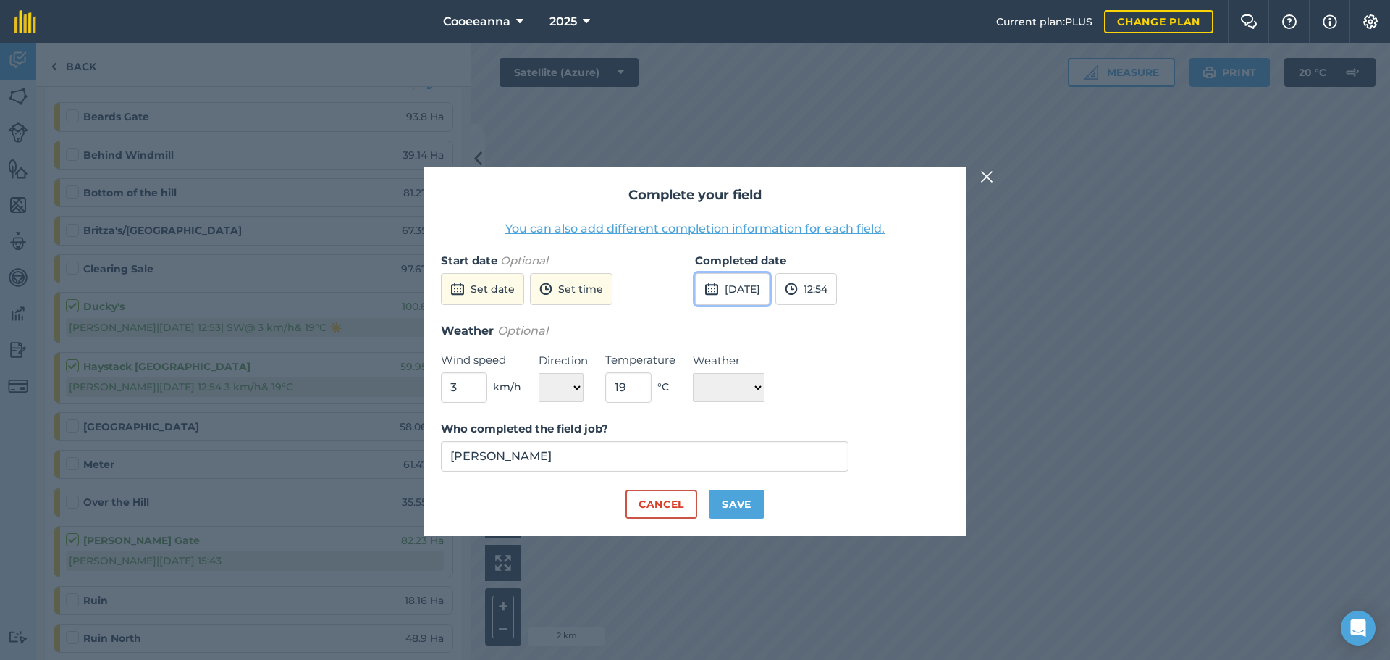
click at [712, 276] on button "[DATE]" at bounding box center [732, 289] width 75 height 32
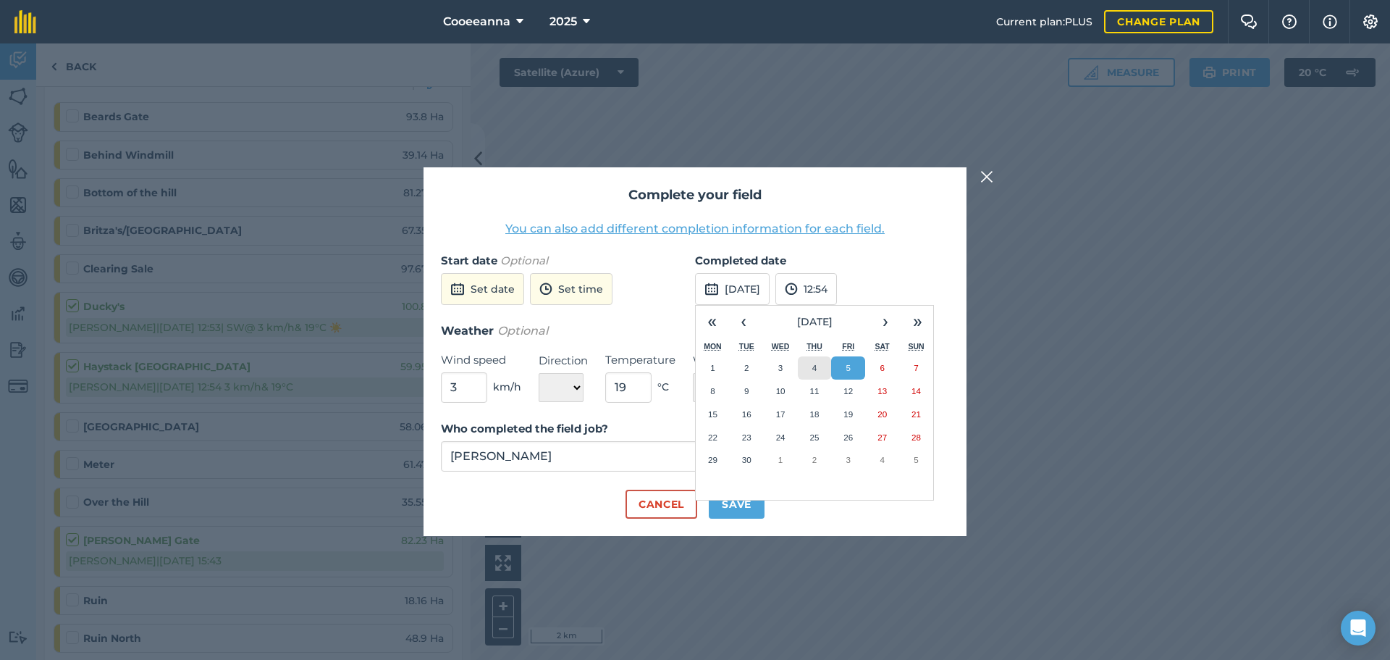
click at [805, 363] on button "4" at bounding box center [815, 367] width 34 height 23
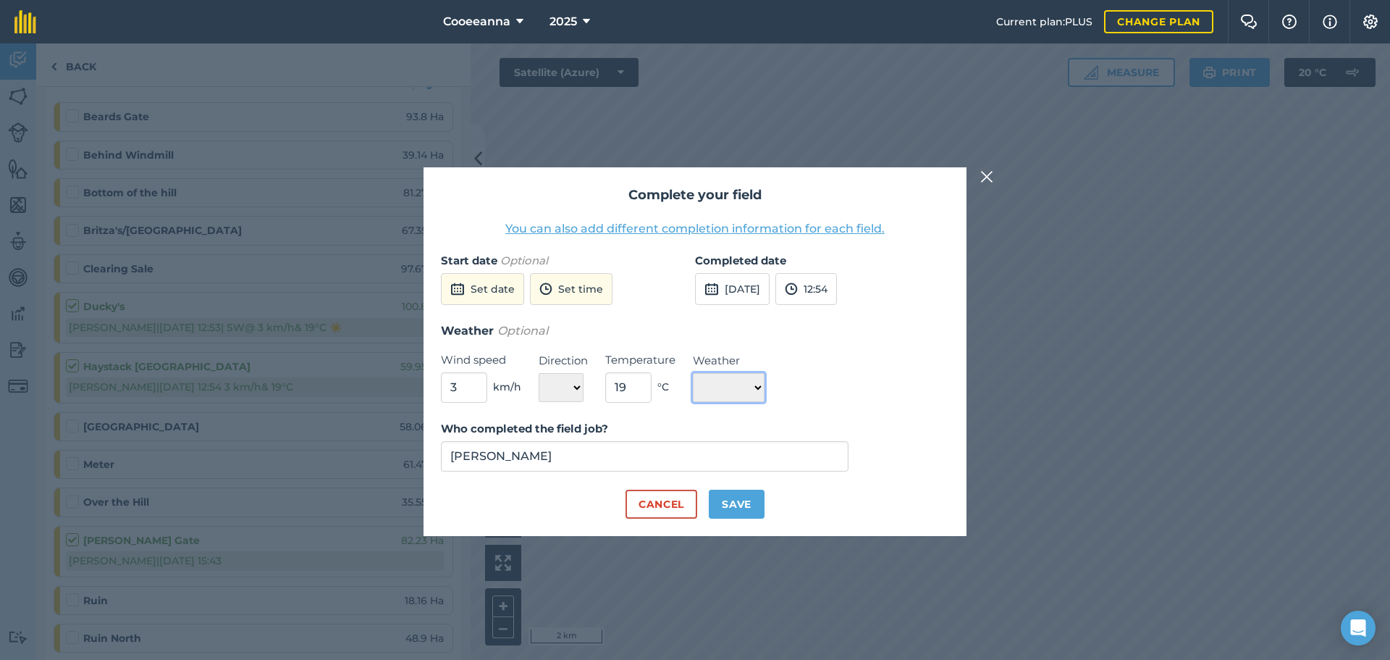
click at [724, 395] on select "☀️ Sunny 🌧 Rainy ⛅️ Cloudy 🌨 Snow ❄️ Icy" at bounding box center [729, 387] width 72 height 29
select select "Sunny"
click at [693, 373] on select "☀️ Sunny 🌧 Rainy ⛅️ Cloudy 🌨 Snow ❄️ Icy" at bounding box center [729, 387] width 72 height 29
click at [739, 506] on button "Save" at bounding box center [737, 504] width 56 height 29
checkbox input "true"
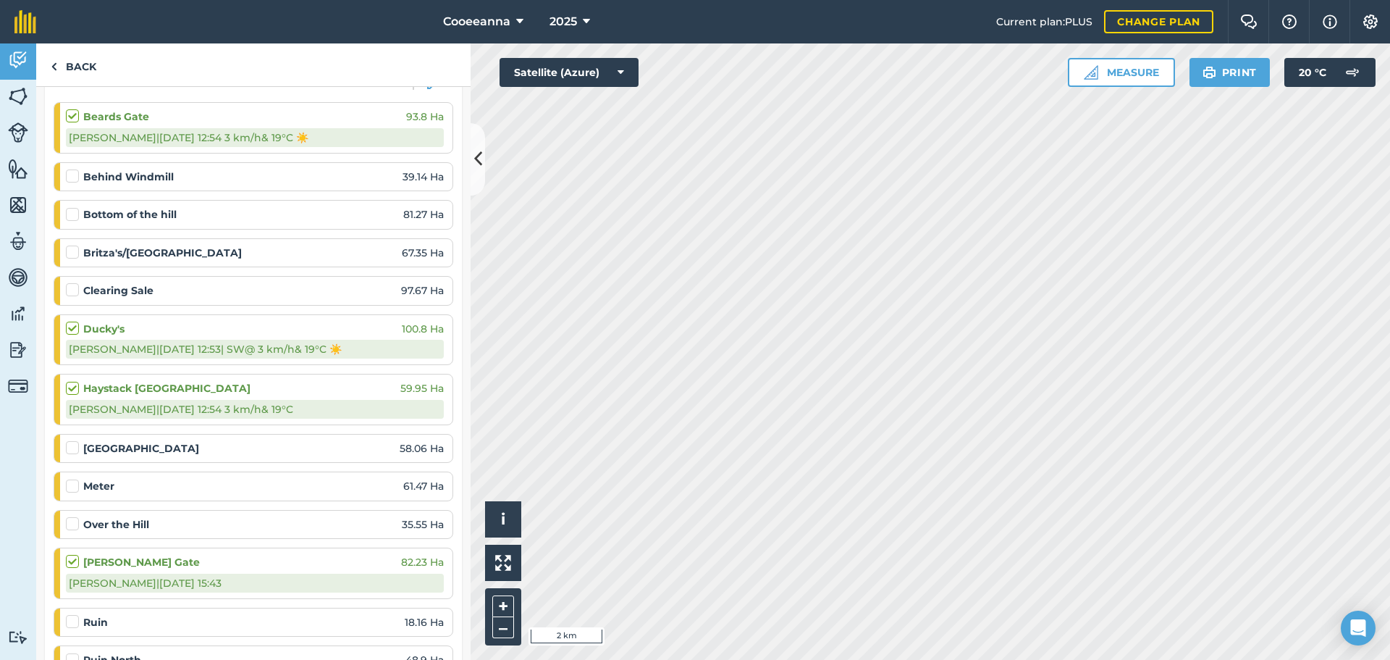
click at [71, 440] on label at bounding box center [74, 440] width 17 height 0
click at [71, 443] on input "checkbox" at bounding box center [70, 444] width 9 height 9
checkbox input "false"
select select "Sunny"
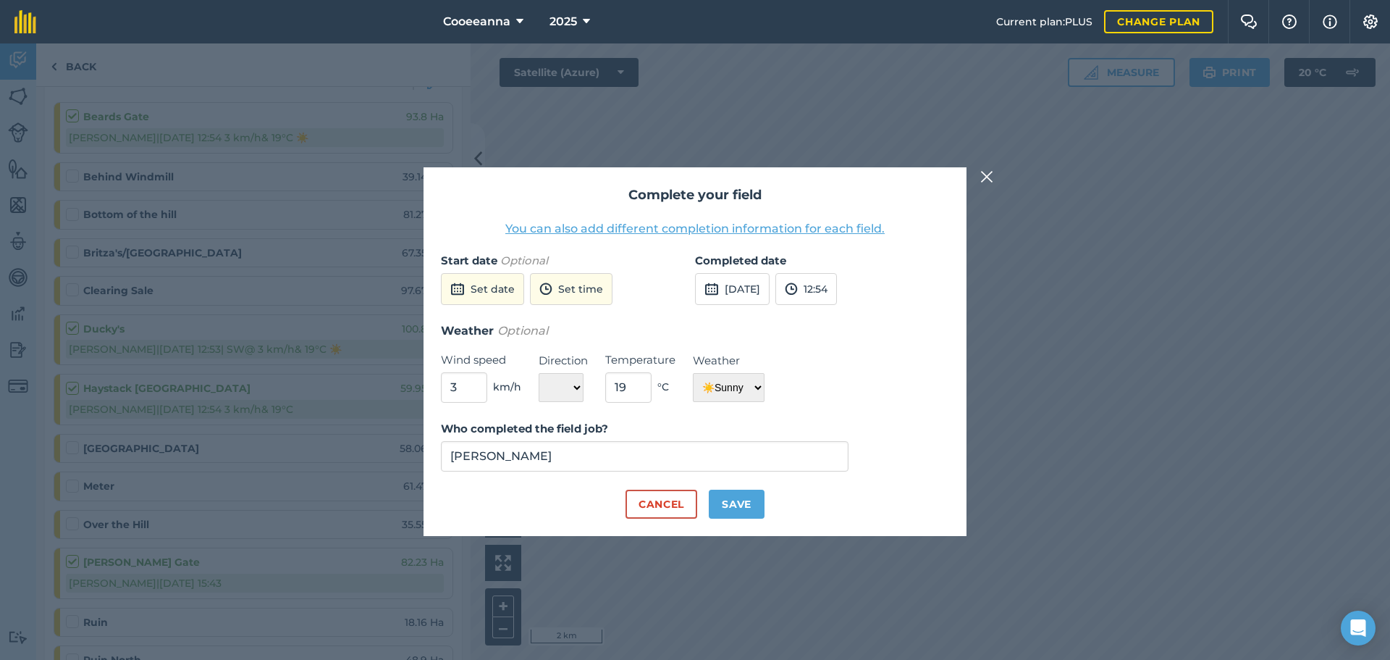
drag, startPoint x: 785, startPoint y: 269, endPoint x: 786, endPoint y: 307, distance: 37.7
click at [785, 271] on div "Completed date [DATE] 12:54" at bounding box center [822, 287] width 254 height 70
click at [770, 299] on button "[DATE]" at bounding box center [732, 289] width 75 height 32
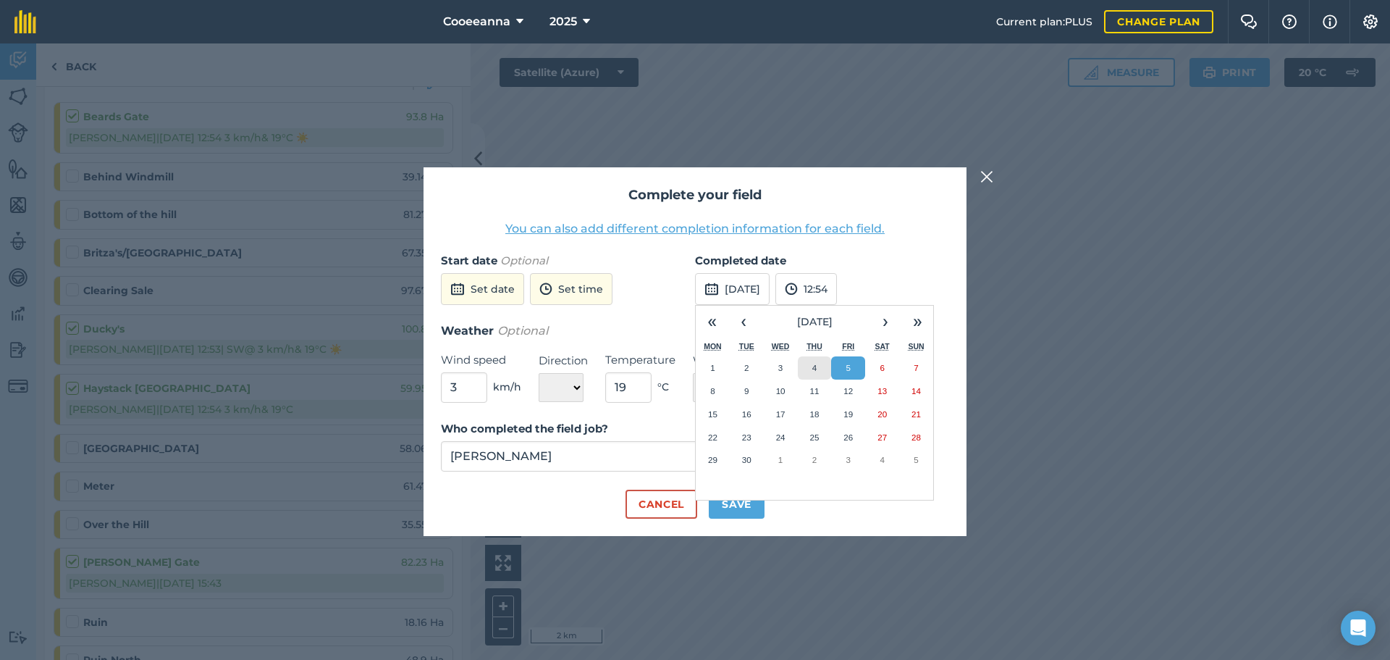
click at [811, 374] on button "4" at bounding box center [815, 367] width 34 height 23
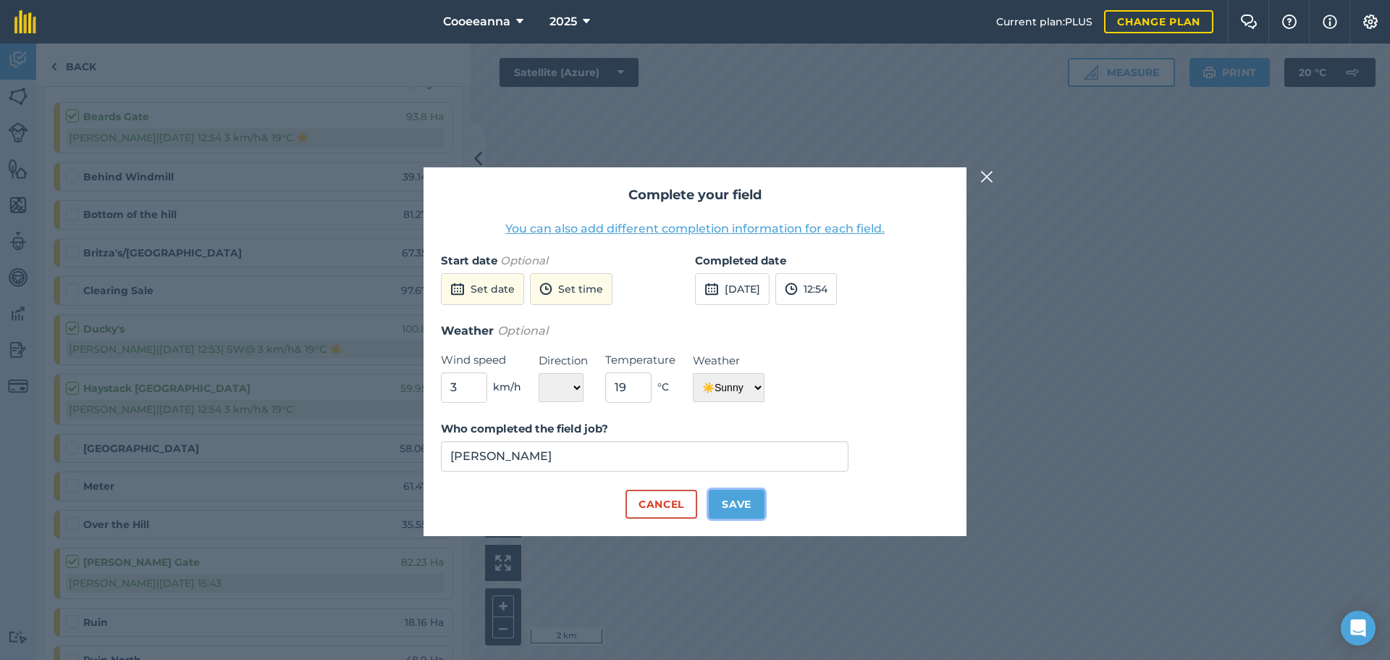
click at [754, 507] on button "Save" at bounding box center [737, 504] width 56 height 29
checkbox input "true"
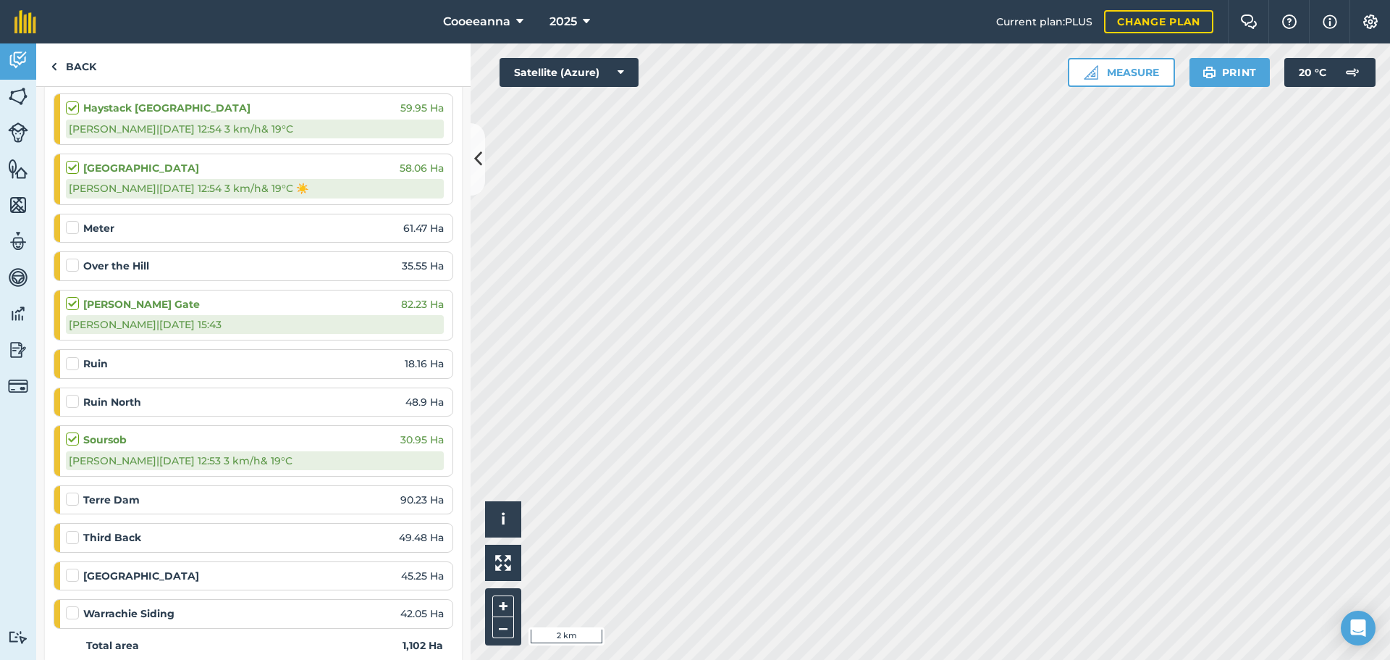
scroll to position [579, 0]
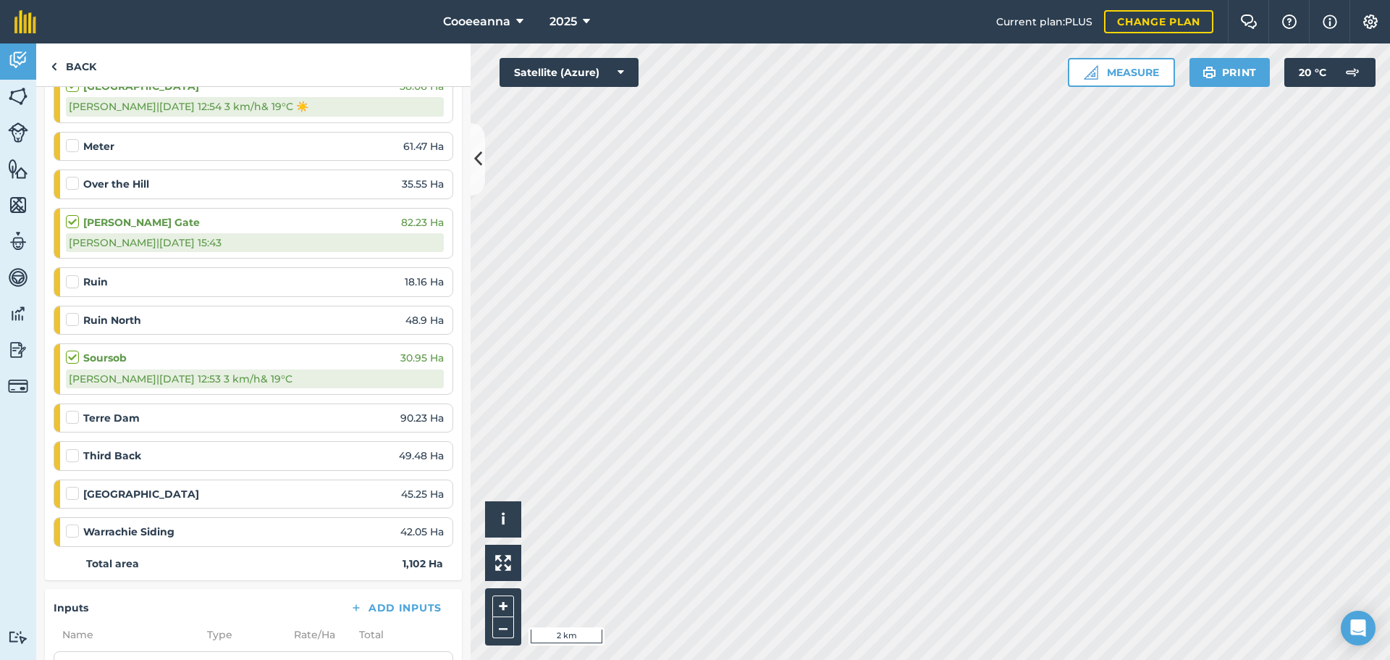
click at [77, 524] on label at bounding box center [74, 524] width 17 height 0
click at [75, 530] on input "checkbox" at bounding box center [70, 528] width 9 height 9
checkbox input "false"
select select "Sunny"
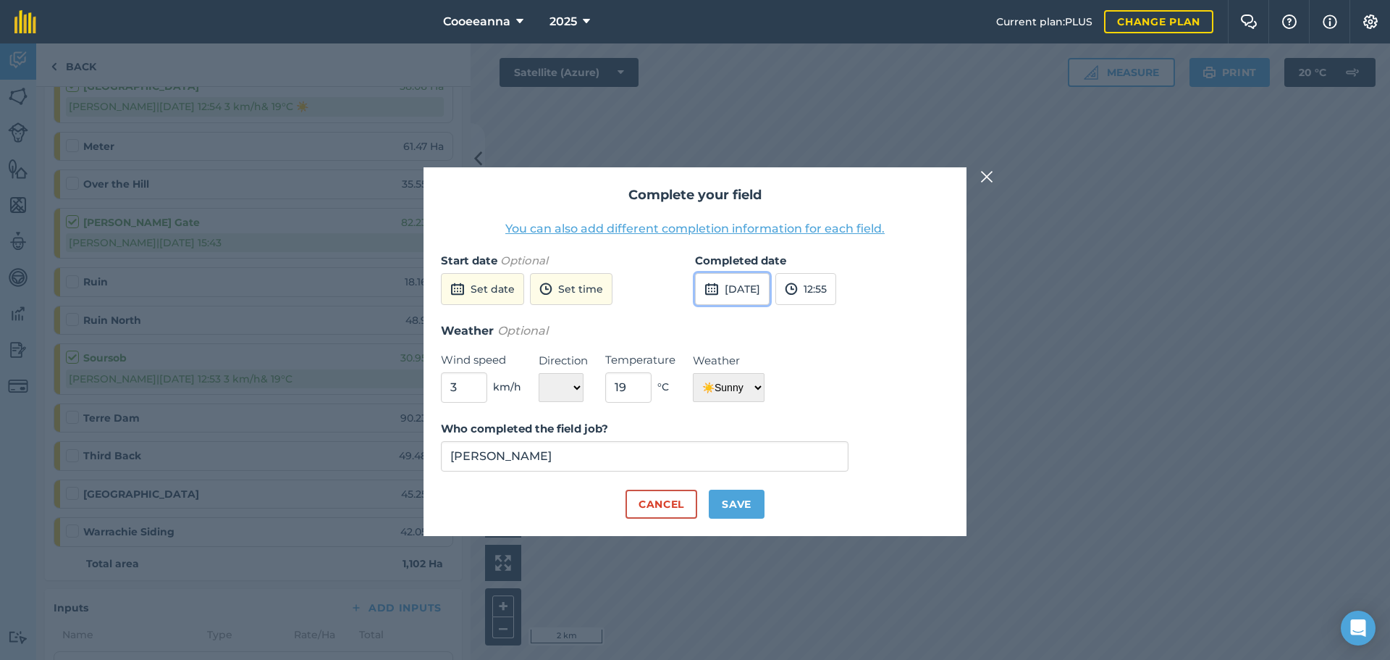
click at [743, 282] on button "[DATE]" at bounding box center [732, 289] width 75 height 32
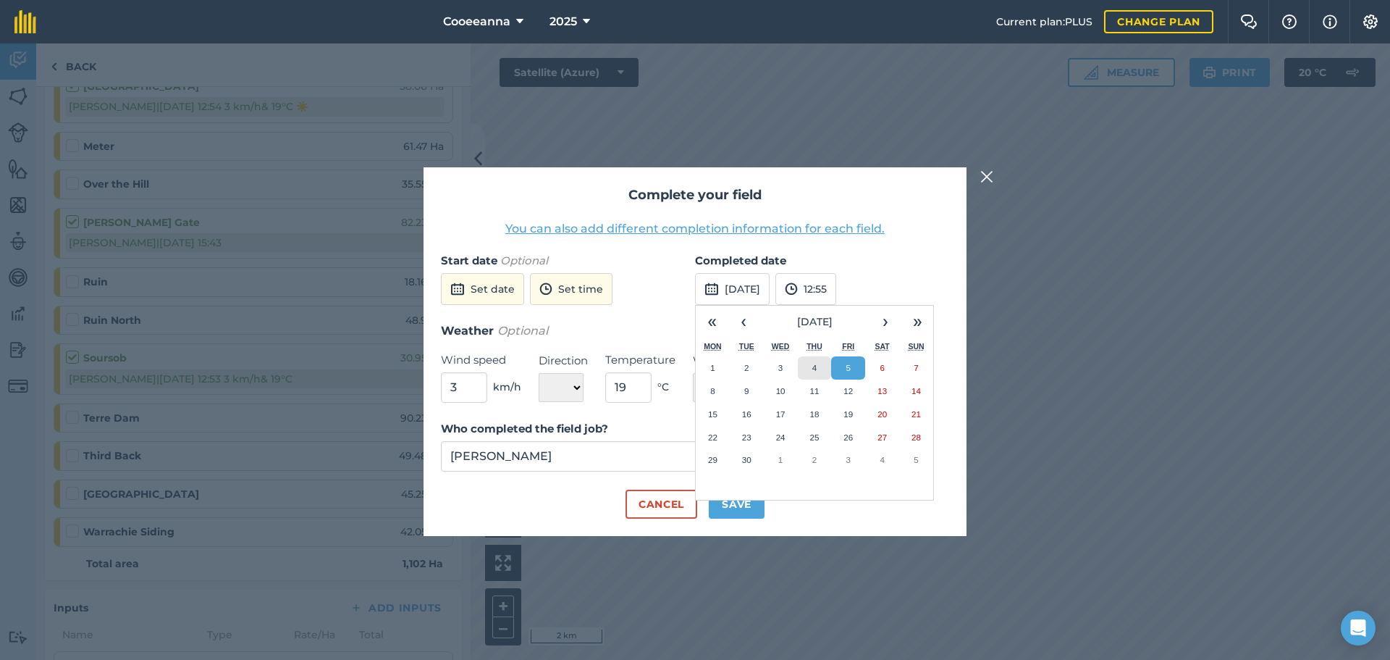
click at [805, 363] on button "4" at bounding box center [815, 367] width 34 height 23
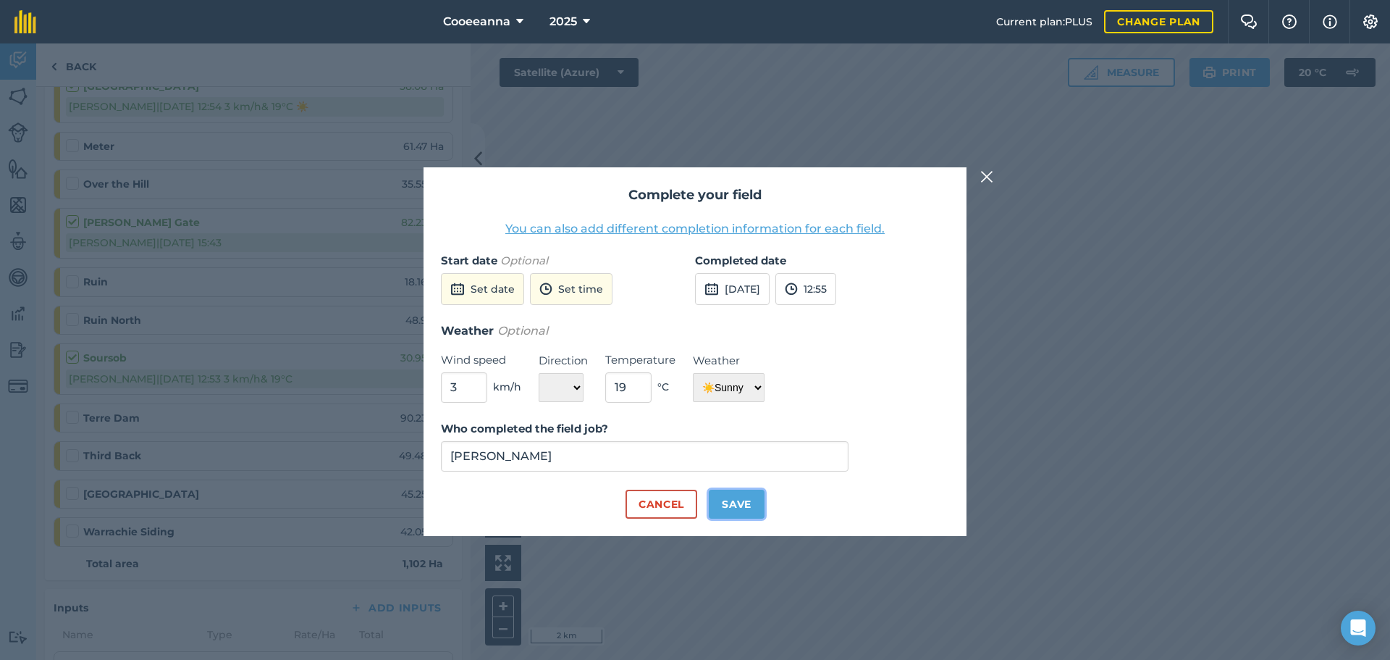
click at [731, 508] on button "Save" at bounding box center [737, 504] width 56 height 29
checkbox input "true"
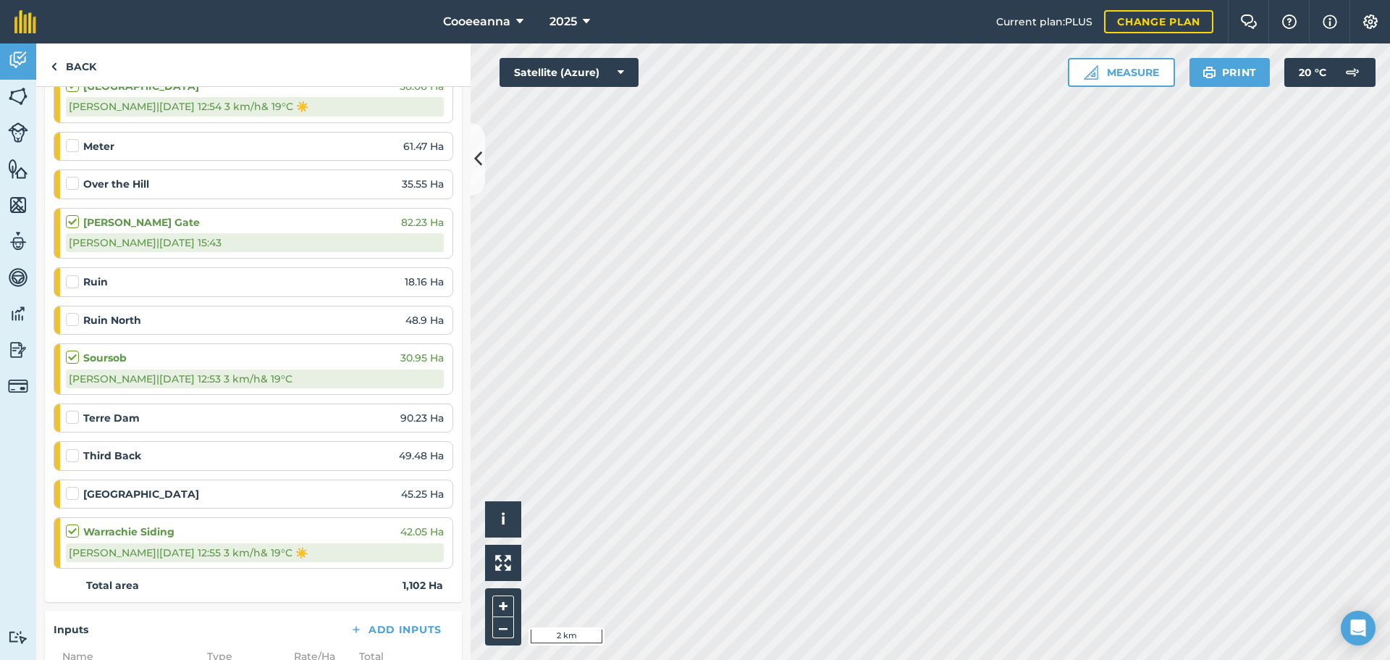
click at [77, 486] on label at bounding box center [74, 486] width 17 height 0
click at [75, 495] on input "checkbox" at bounding box center [70, 490] width 9 height 9
checkbox input "false"
select select "Sunny"
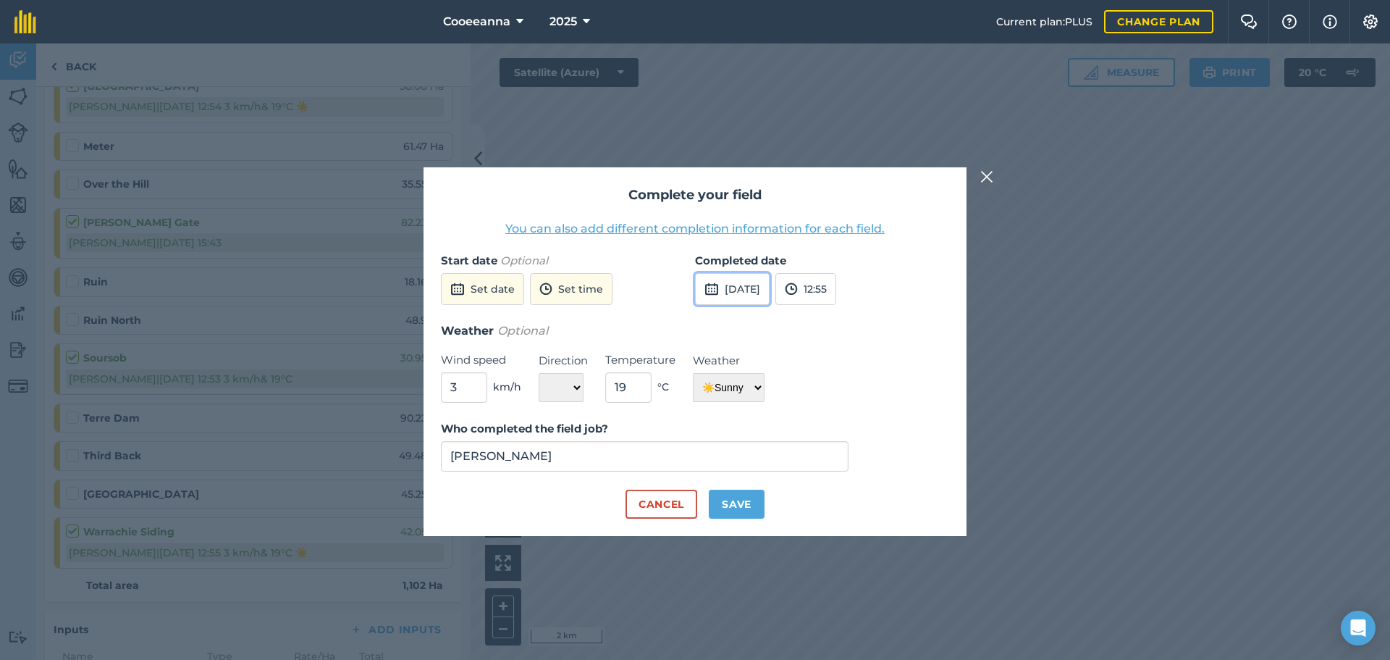
click at [768, 292] on button "[DATE]" at bounding box center [732, 289] width 75 height 32
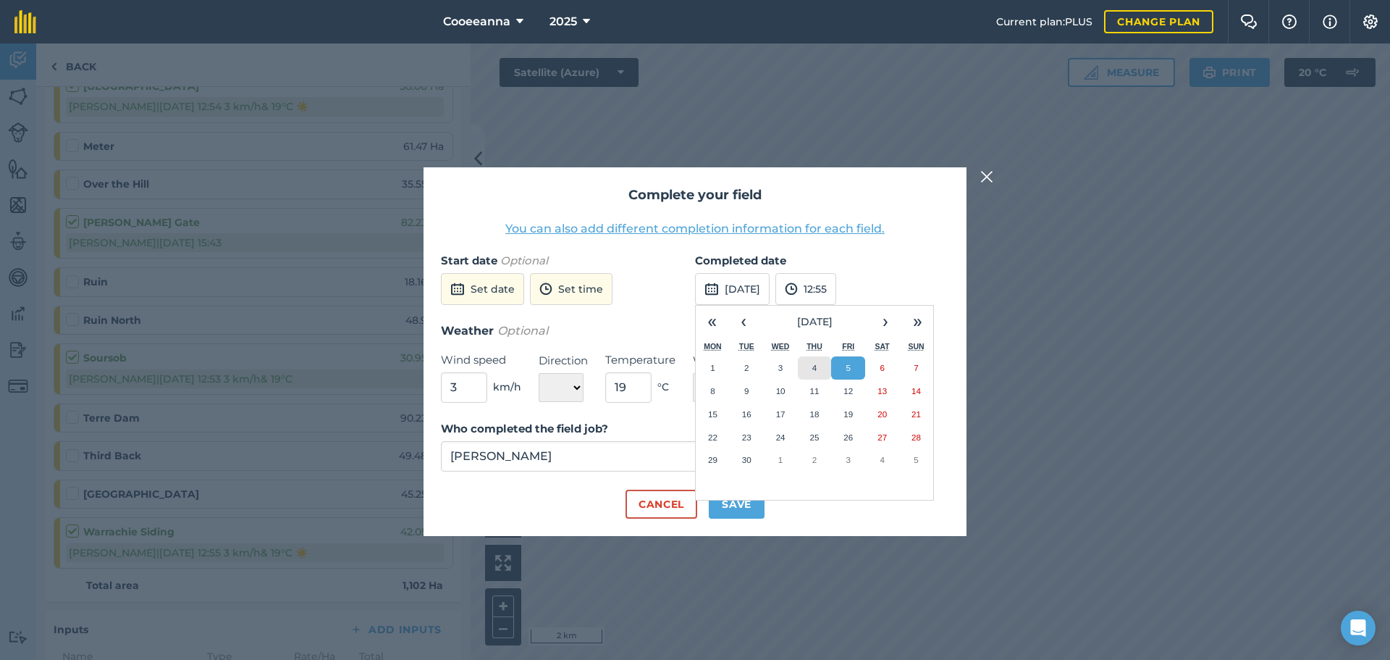
click at [816, 361] on button "4" at bounding box center [815, 367] width 34 height 23
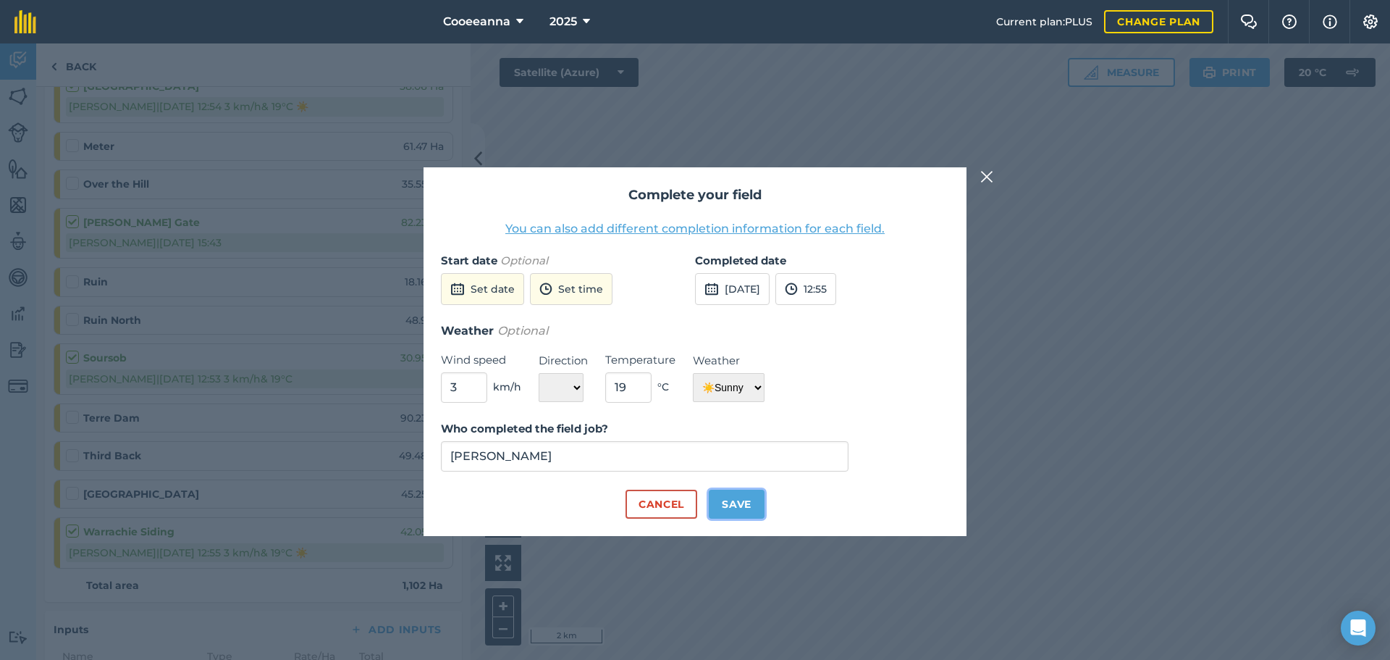
click at [740, 505] on button "Save" at bounding box center [737, 504] width 56 height 29
checkbox input "true"
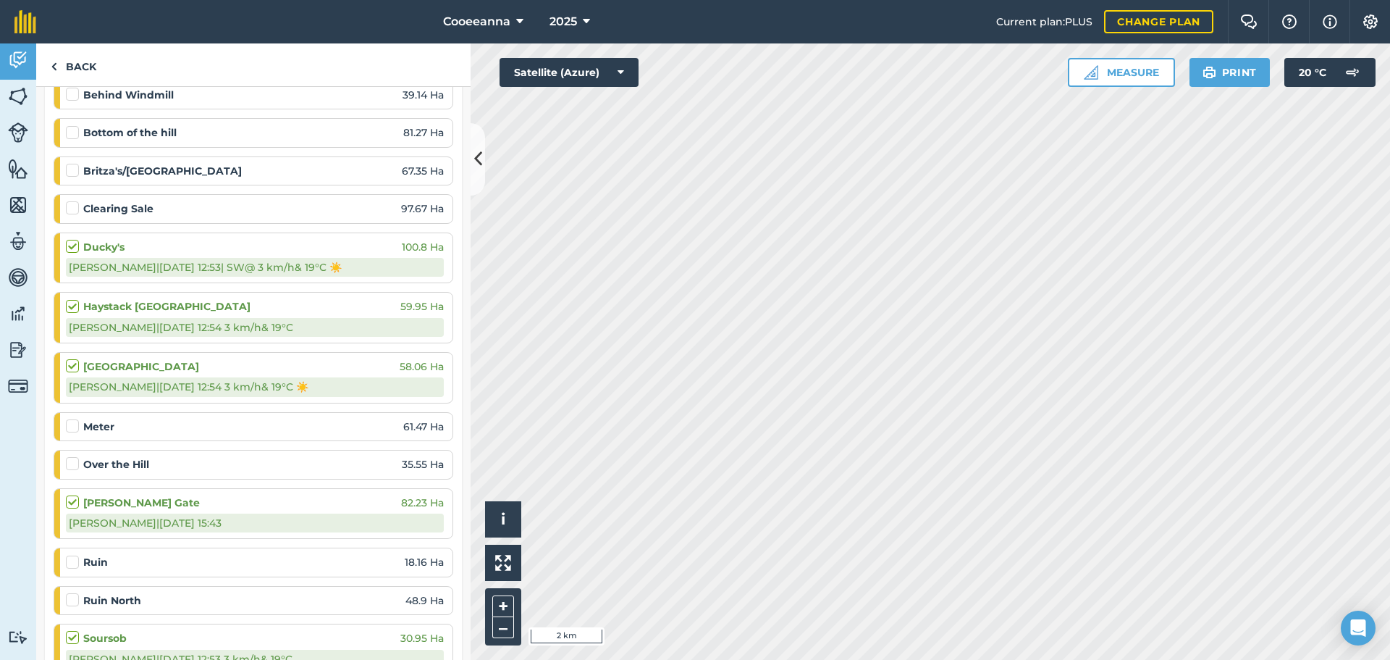
scroll to position [290, 0]
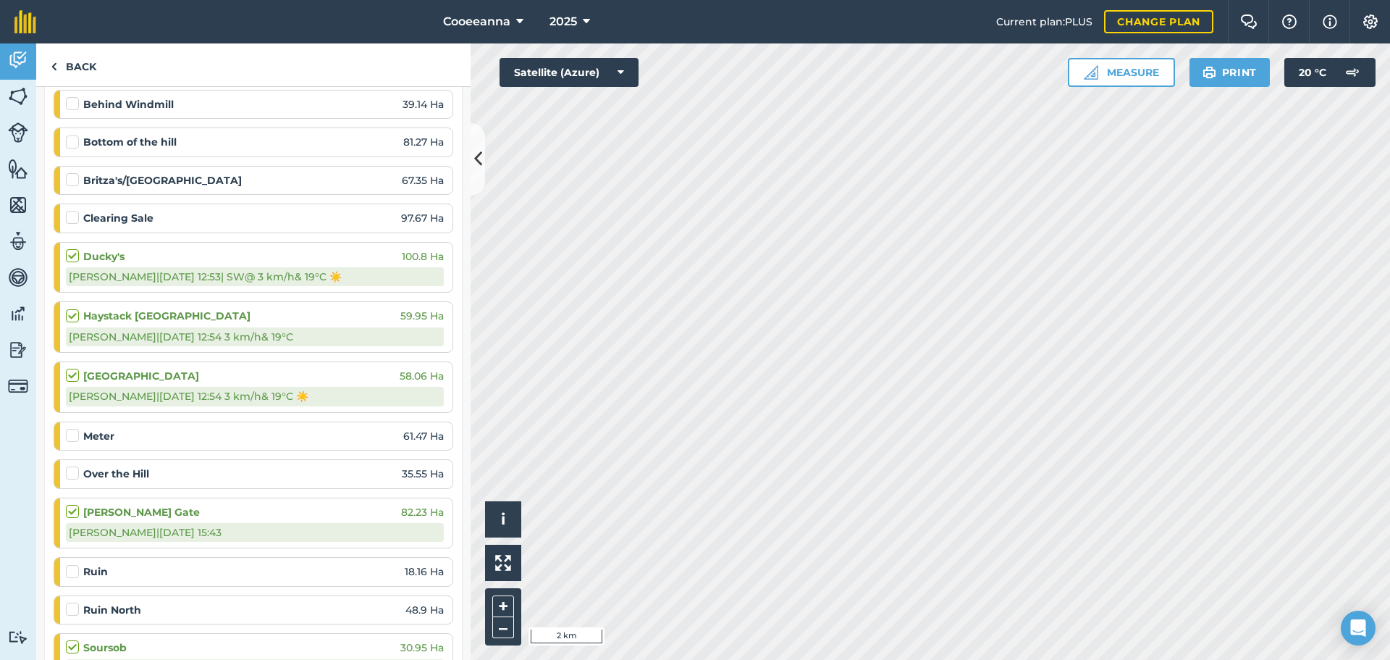
click at [77, 172] on label at bounding box center [74, 172] width 17 height 0
click at [75, 181] on input "checkbox" at bounding box center [70, 176] width 9 height 9
checkbox input "false"
select select "Sunny"
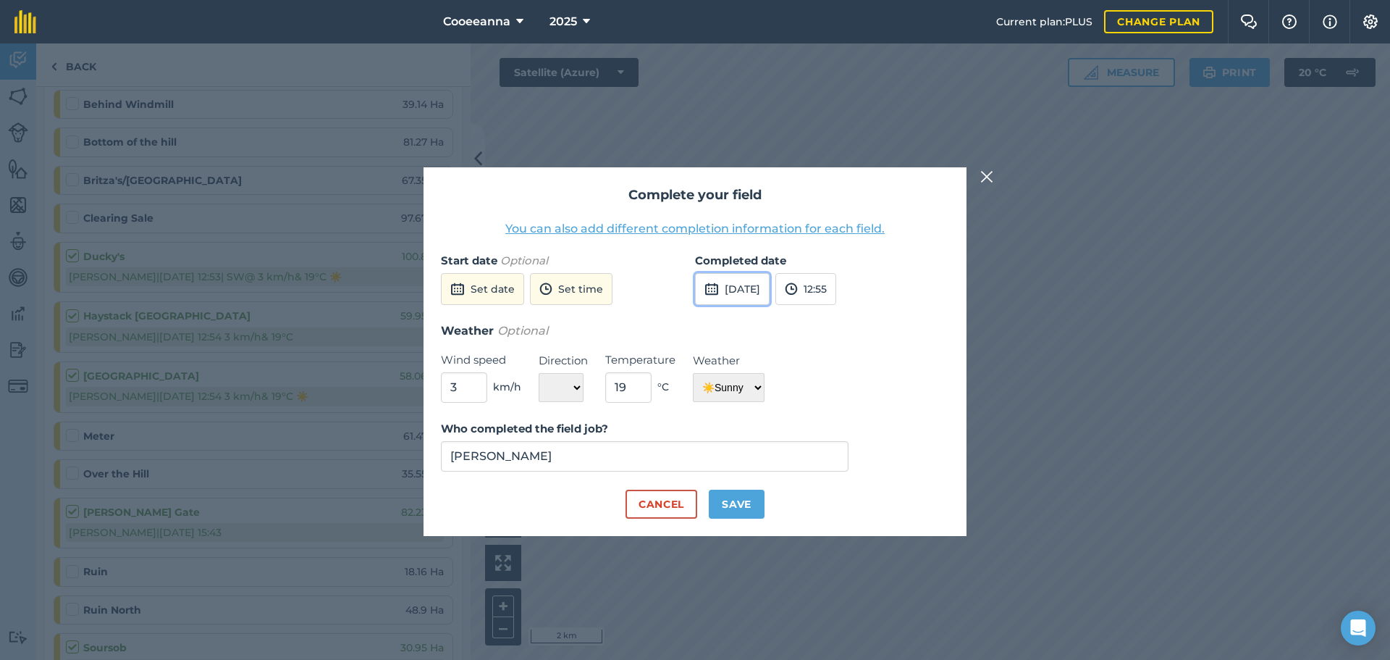
drag, startPoint x: 774, startPoint y: 283, endPoint x: 763, endPoint y: 302, distance: 22.1
click at [770, 283] on button "[DATE]" at bounding box center [732, 289] width 75 height 32
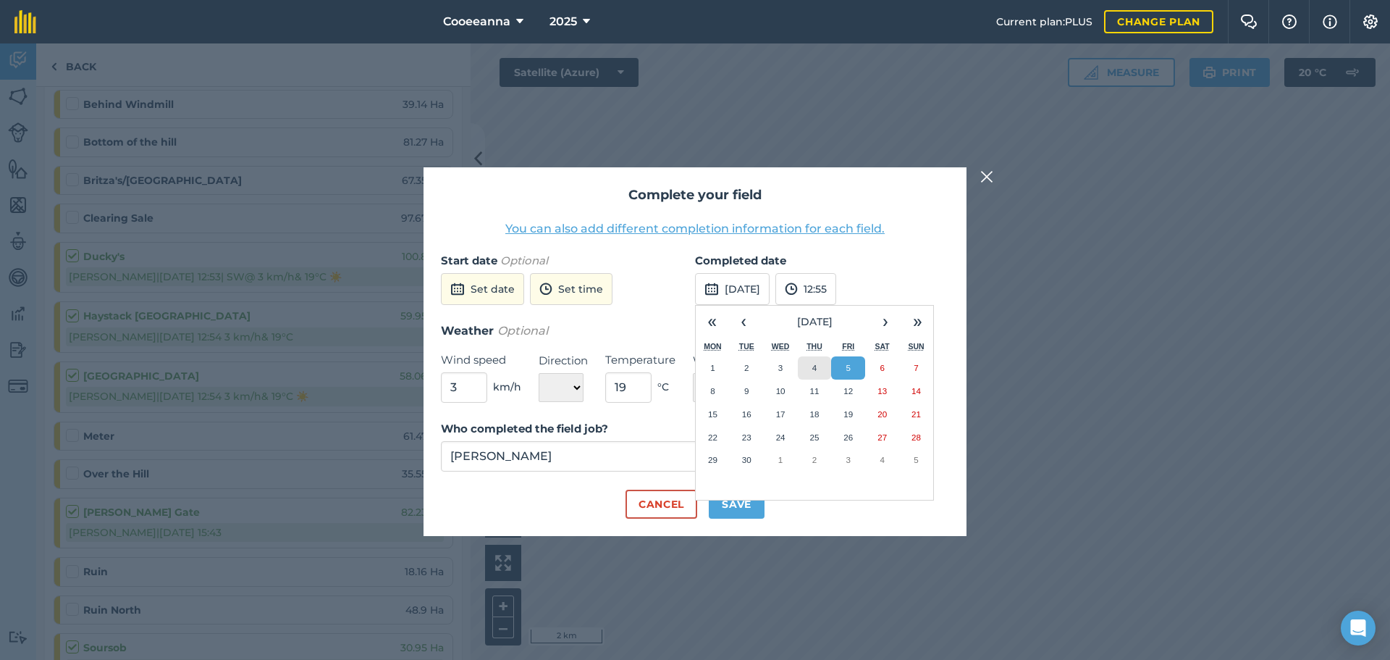
drag, startPoint x: 806, startPoint y: 369, endPoint x: 786, endPoint y: 413, distance: 49.0
click at [805, 369] on button "4" at bounding box center [815, 367] width 34 height 23
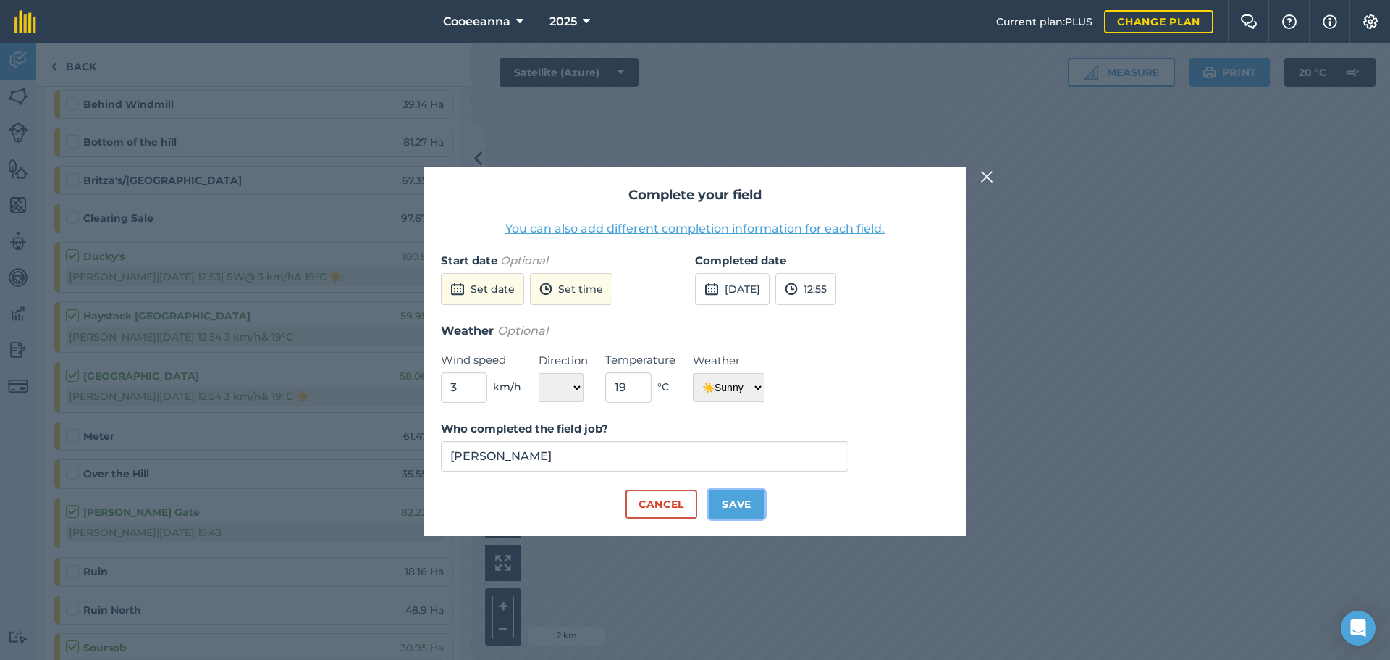
click at [744, 511] on button "Save" at bounding box center [737, 504] width 56 height 29
checkbox input "true"
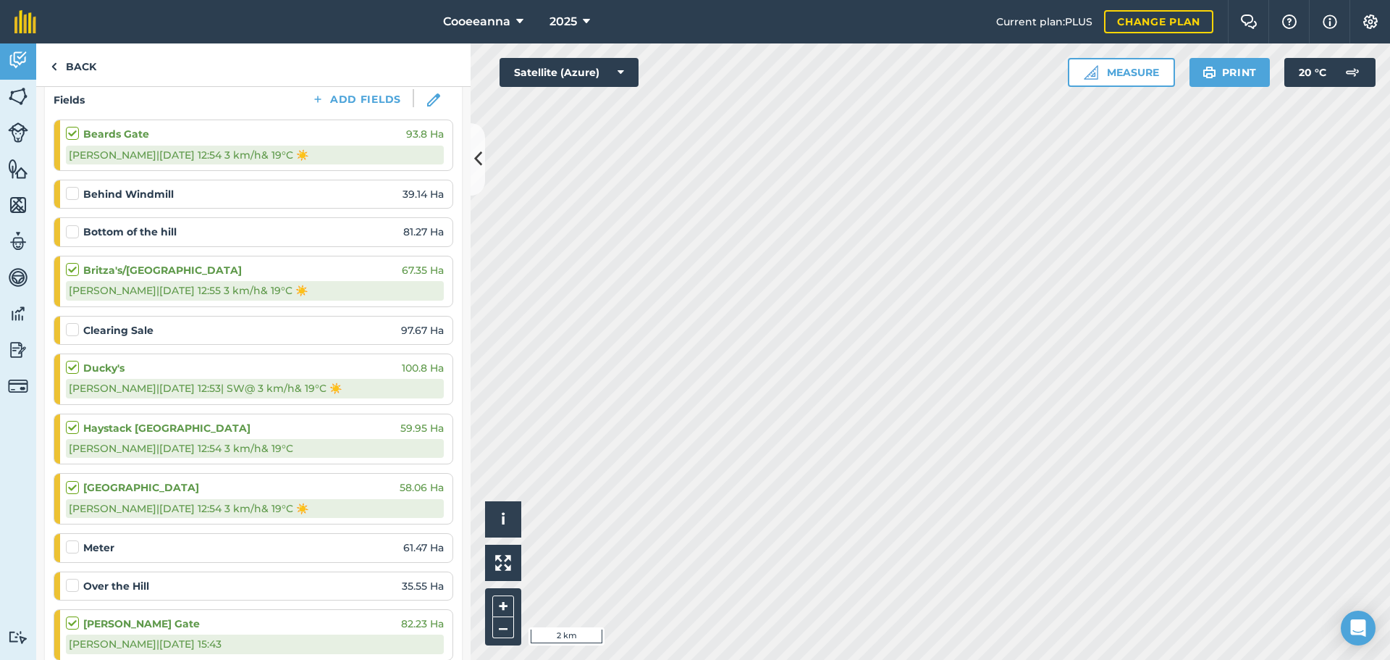
scroll to position [362, 0]
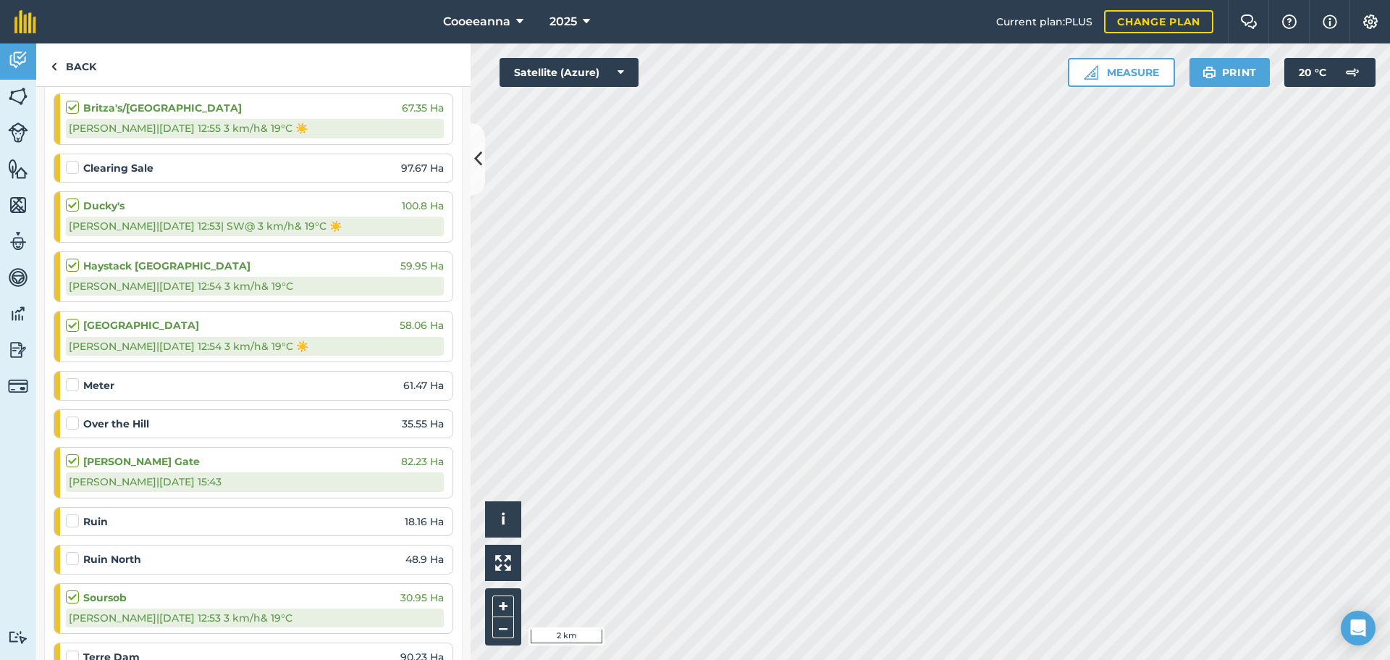
click at [73, 160] on label at bounding box center [74, 160] width 17 height 0
click at [73, 169] on input "checkbox" at bounding box center [70, 164] width 9 height 9
checkbox input "false"
select select "Sunny"
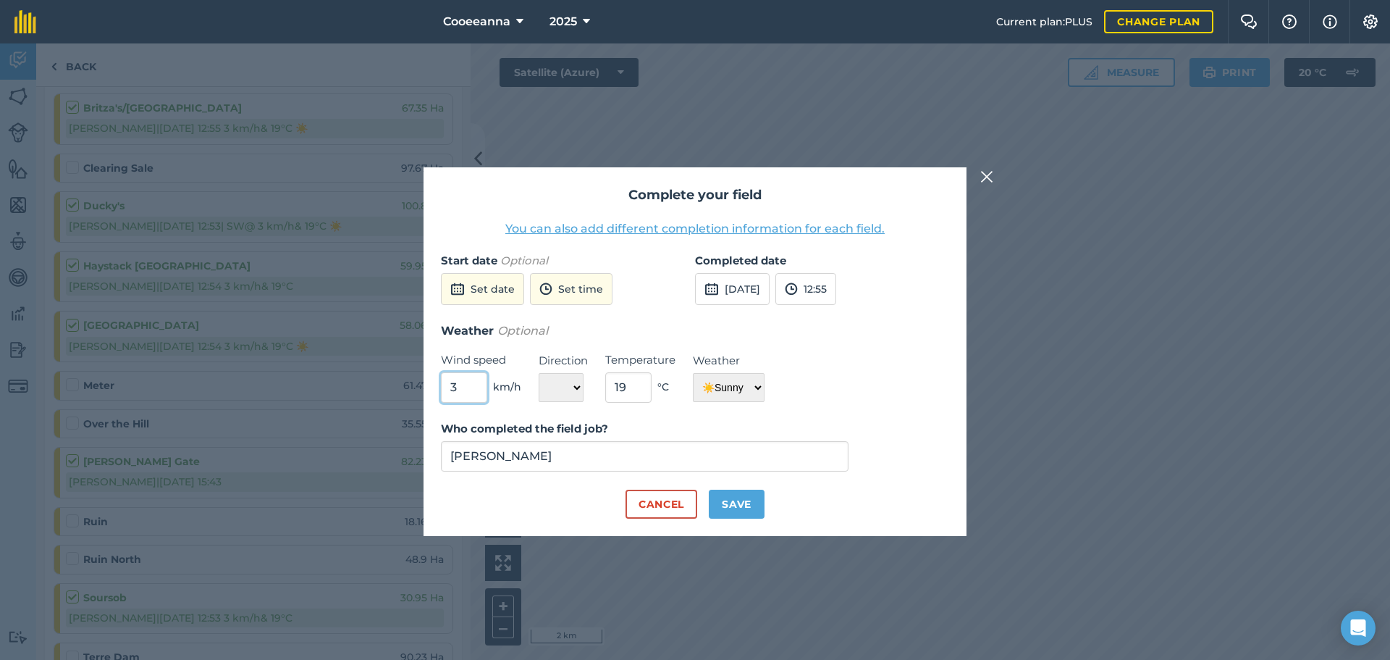
click at [466, 392] on input "3" at bounding box center [464, 387] width 46 height 30
type input "12"
click at [644, 392] on input "19" at bounding box center [628, 387] width 46 height 30
type input "15"
click at [743, 500] on button "Save" at bounding box center [737, 504] width 56 height 29
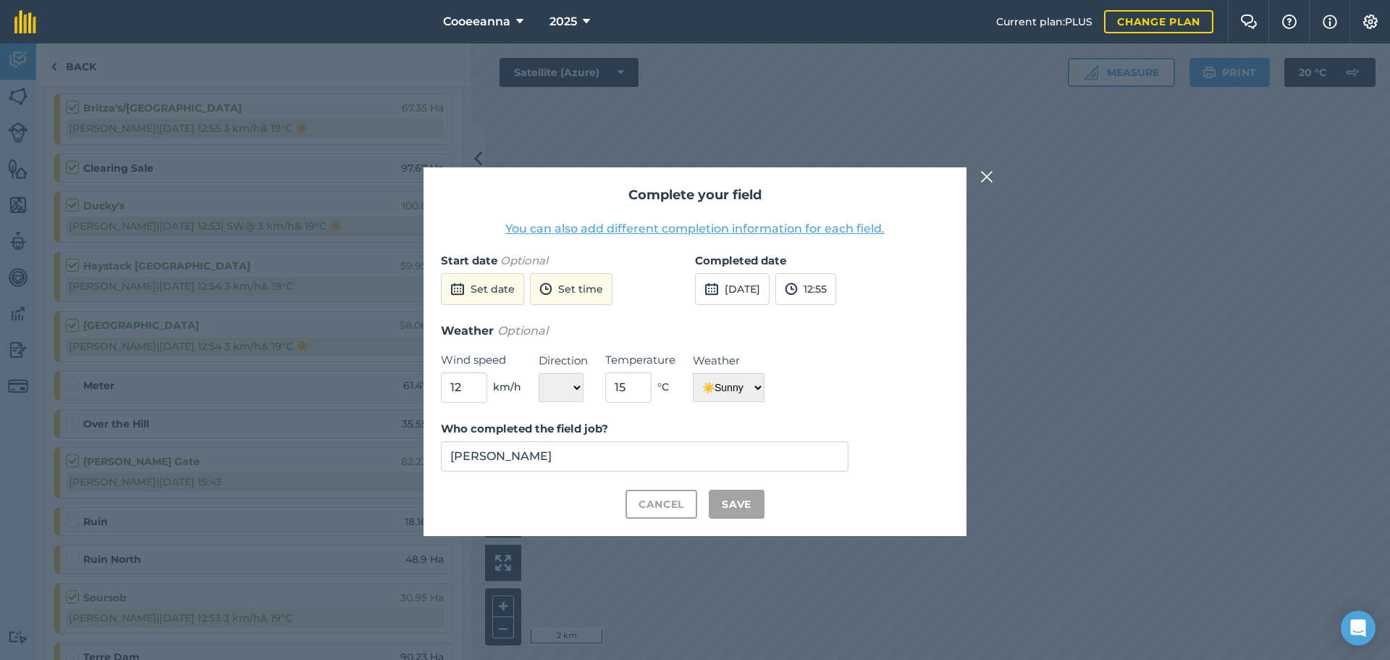
checkbox input "true"
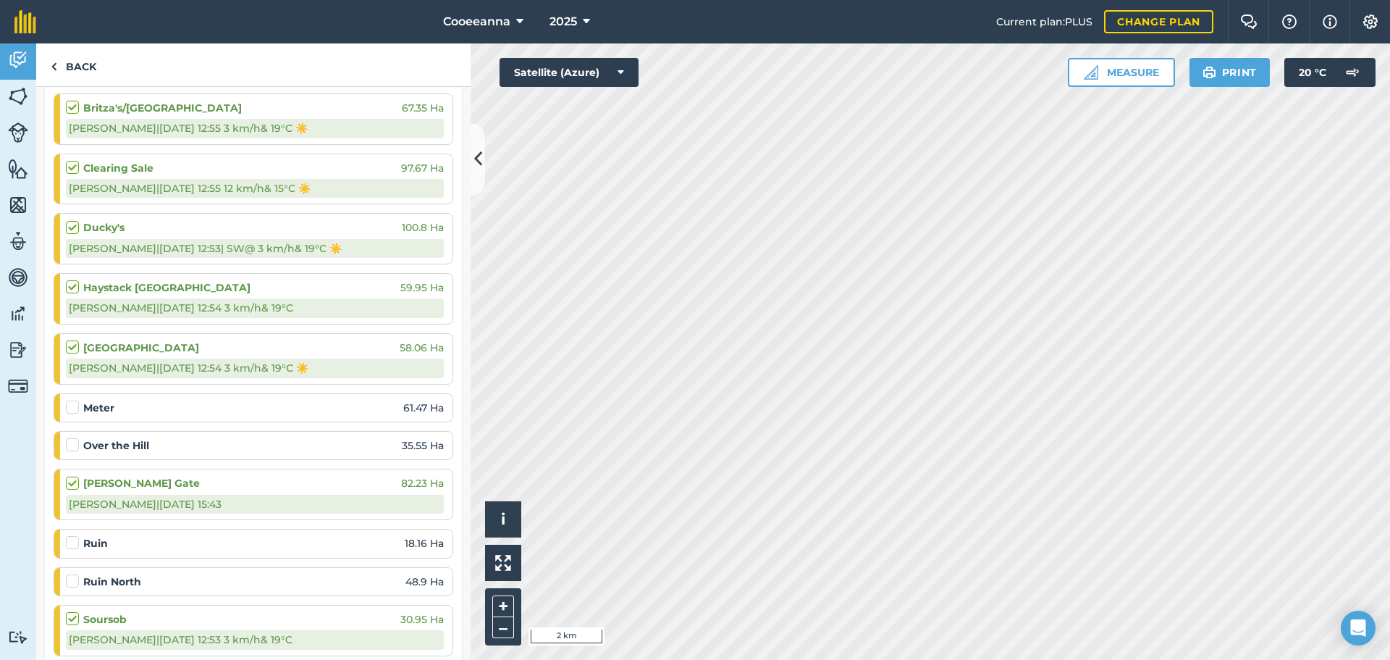
click at [77, 437] on label at bounding box center [74, 437] width 17 height 0
click at [75, 443] on input "checkbox" at bounding box center [70, 441] width 9 height 9
checkbox input "false"
select select "Sunny"
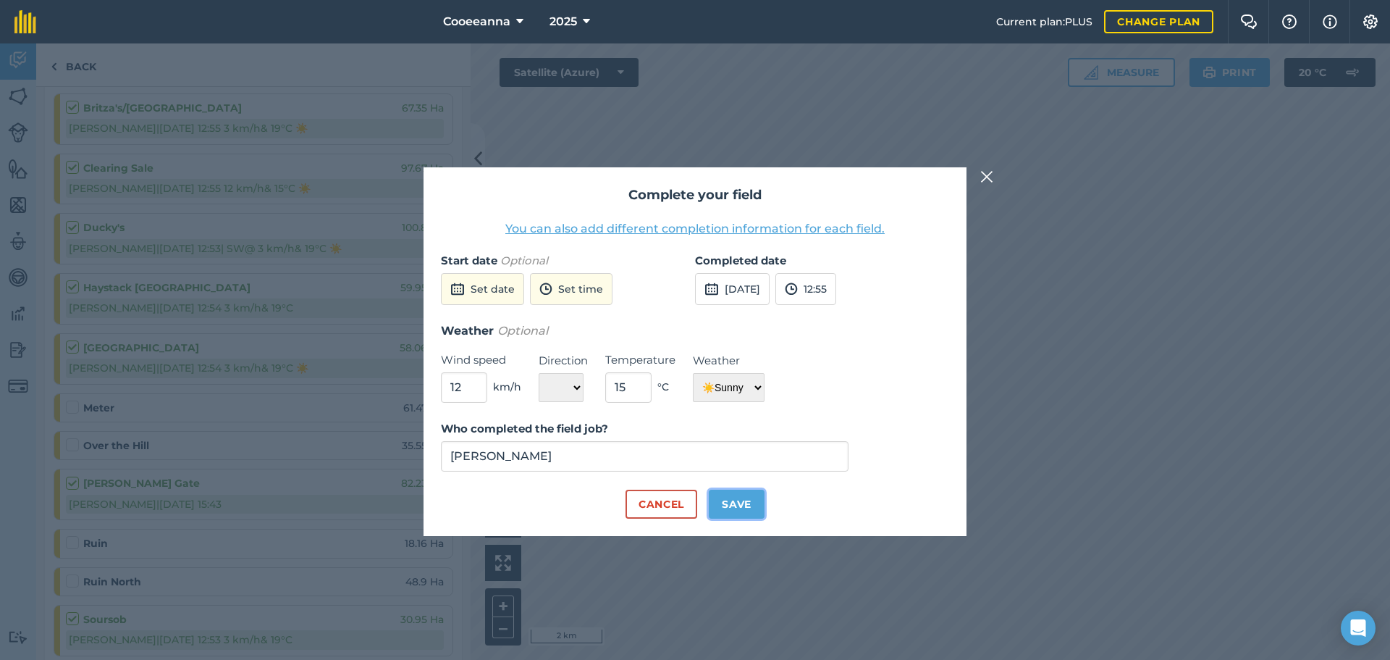
click at [753, 493] on button "Save" at bounding box center [737, 504] width 56 height 29
checkbox input "true"
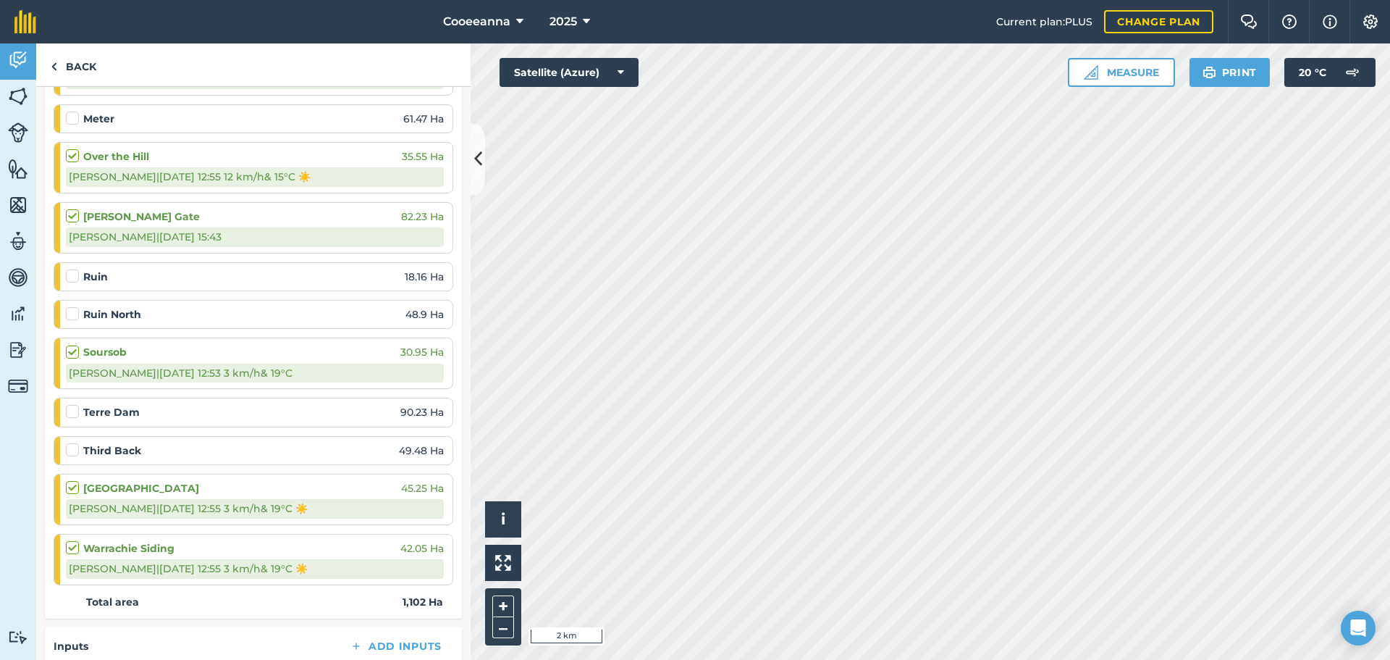
scroll to position [652, 0]
click at [70, 403] on label at bounding box center [74, 403] width 17 height 0
click at [70, 413] on input "checkbox" at bounding box center [70, 407] width 9 height 9
checkbox input "false"
select select "Sunny"
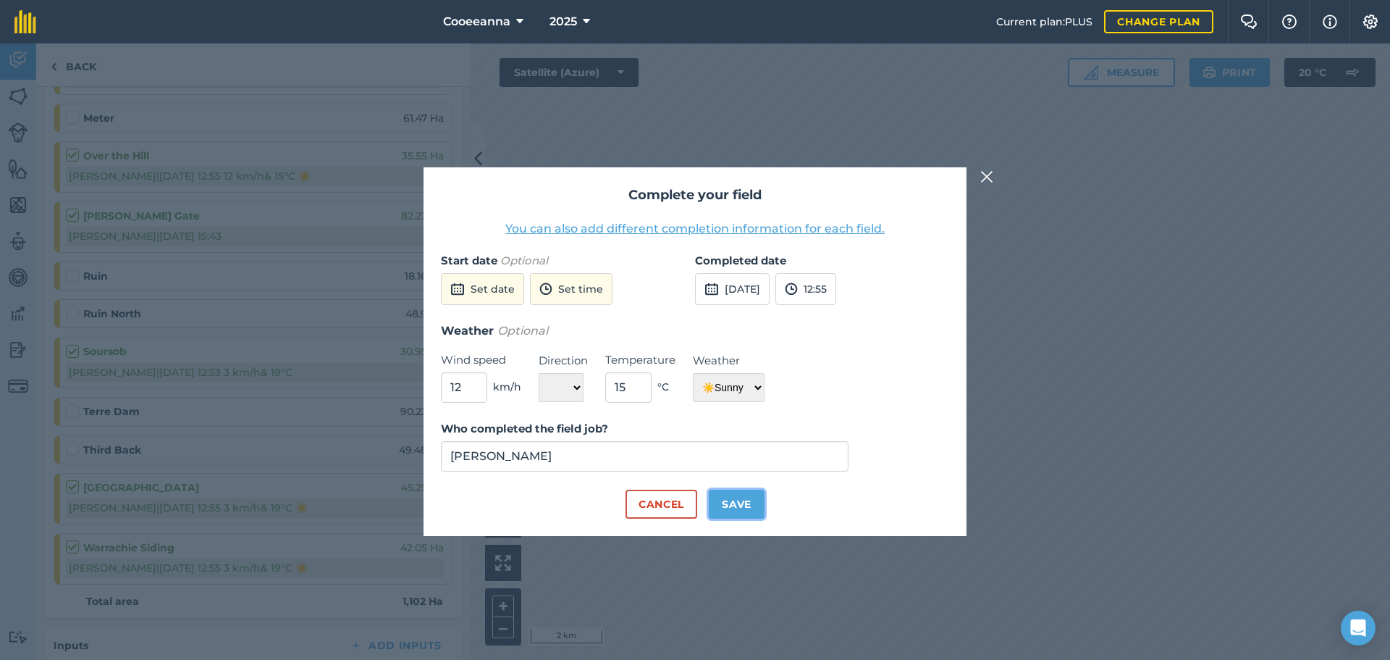
click at [734, 495] on button "Save" at bounding box center [737, 504] width 56 height 29
checkbox input "true"
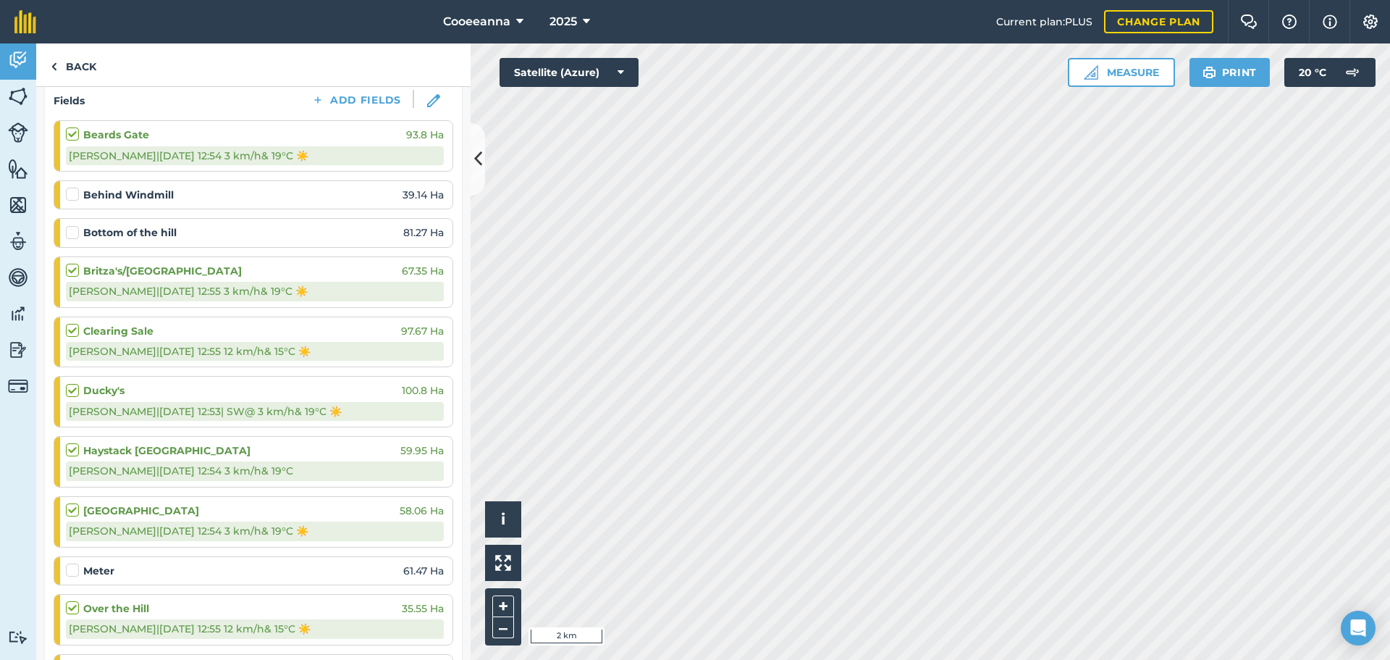
scroll to position [72, 0]
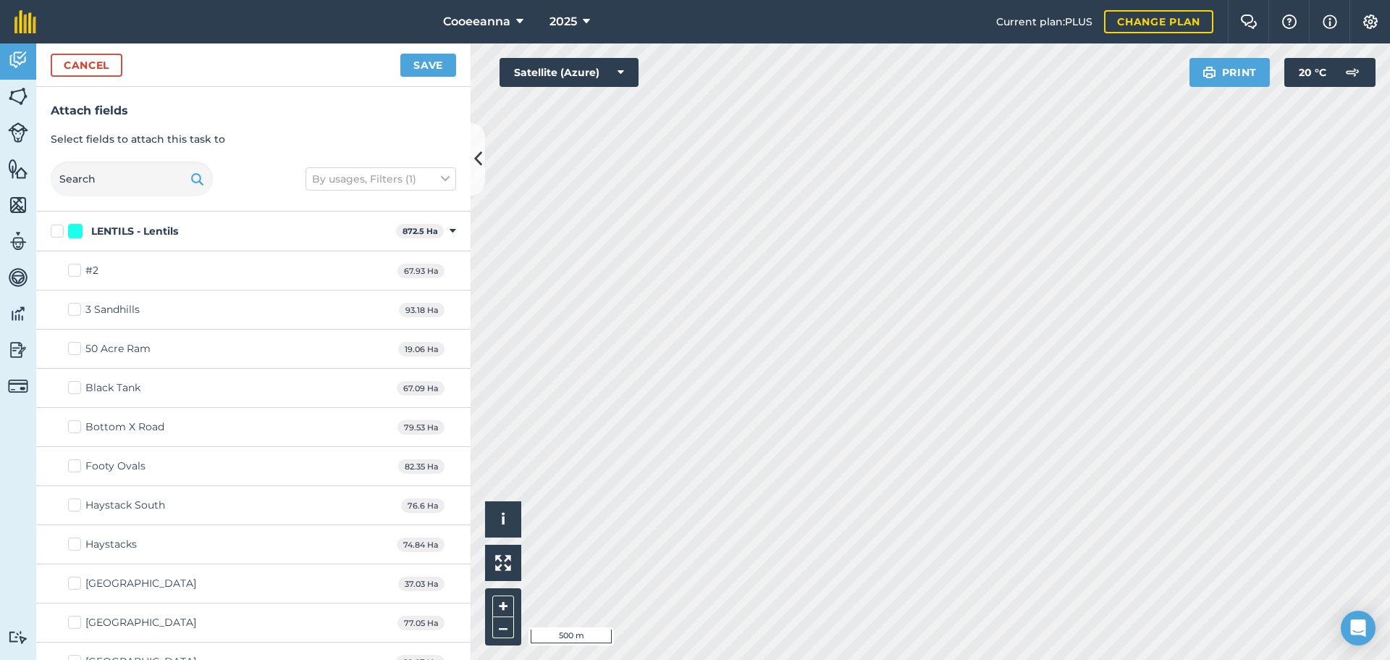
checkbox input "true"
click at [439, 70] on button "Save" at bounding box center [428, 65] width 56 height 23
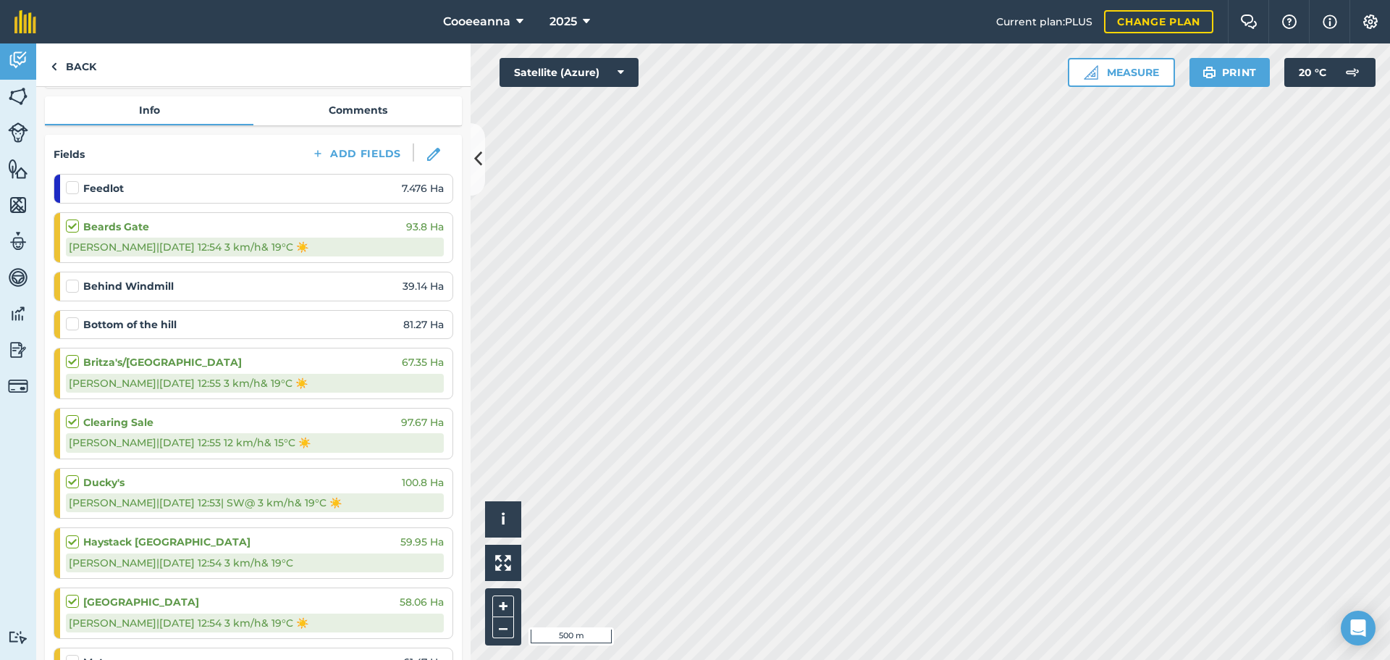
scroll to position [145, 0]
click at [67, 181] on label at bounding box center [74, 181] width 17 height 0
click at [67, 184] on input "checkbox" at bounding box center [70, 185] width 9 height 9
checkbox input "false"
select select "Sunny"
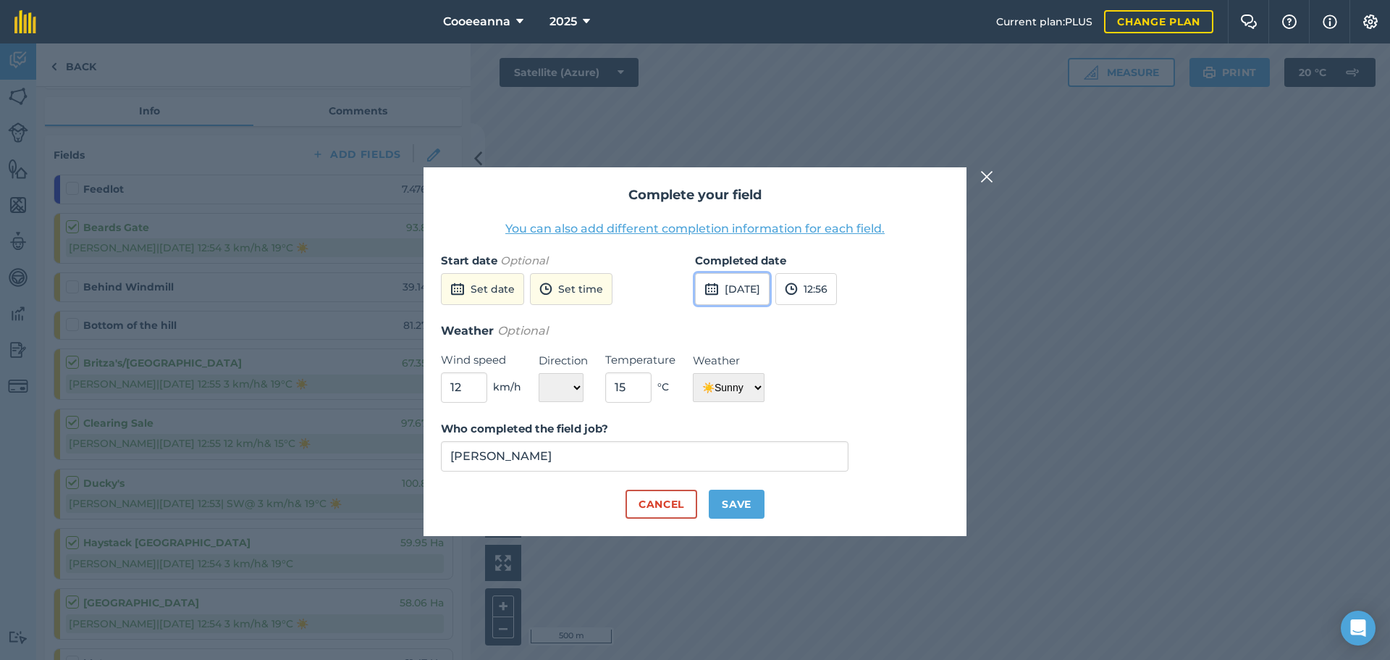
click at [742, 280] on button "[DATE]" at bounding box center [732, 289] width 75 height 32
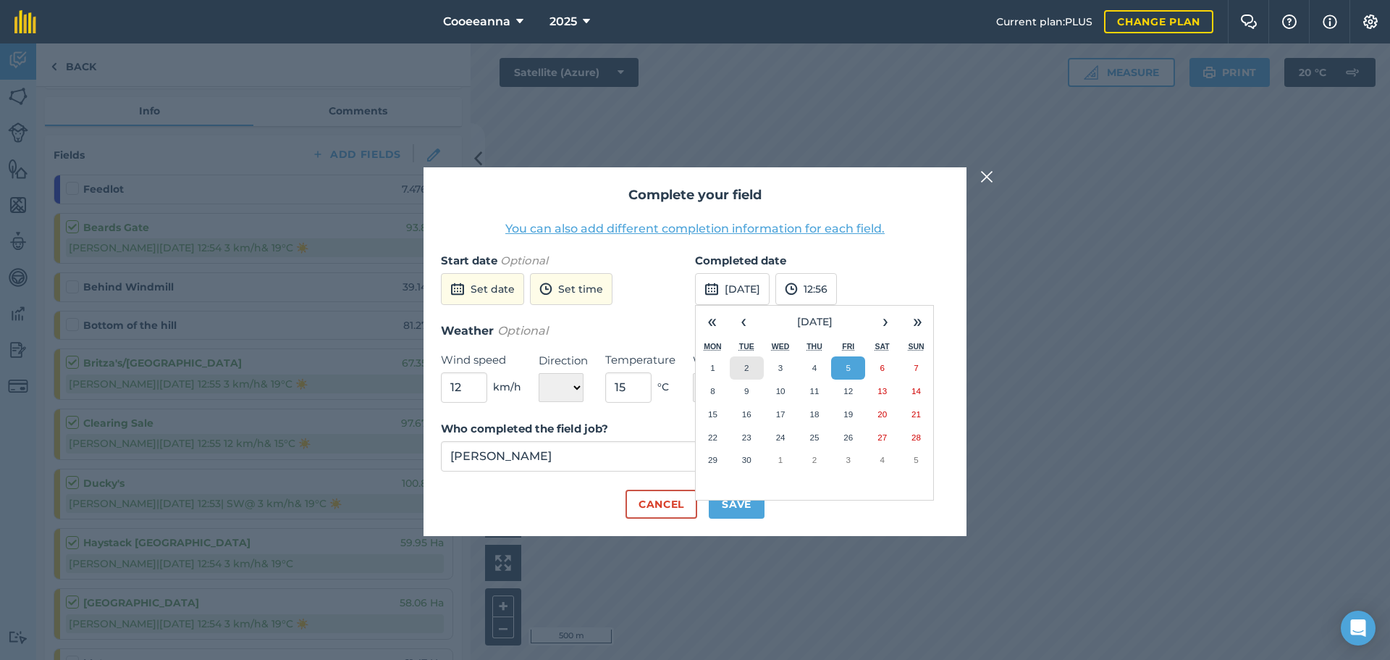
click at [751, 357] on button "2" at bounding box center [747, 367] width 34 height 23
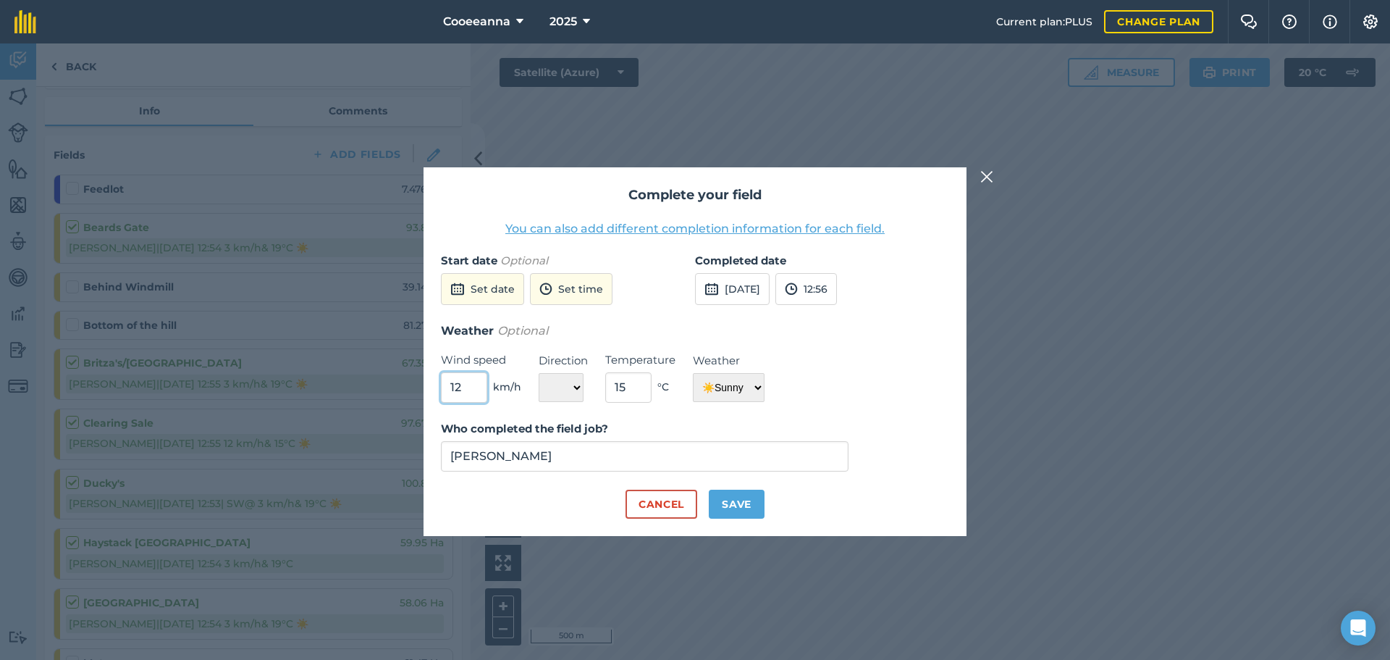
drag, startPoint x: 466, startPoint y: 385, endPoint x: 340, endPoint y: 390, distance: 126.1
click at [340, 390] on div "Complete your field You can also add different completion information for each …" at bounding box center [695, 351] width 1390 height 616
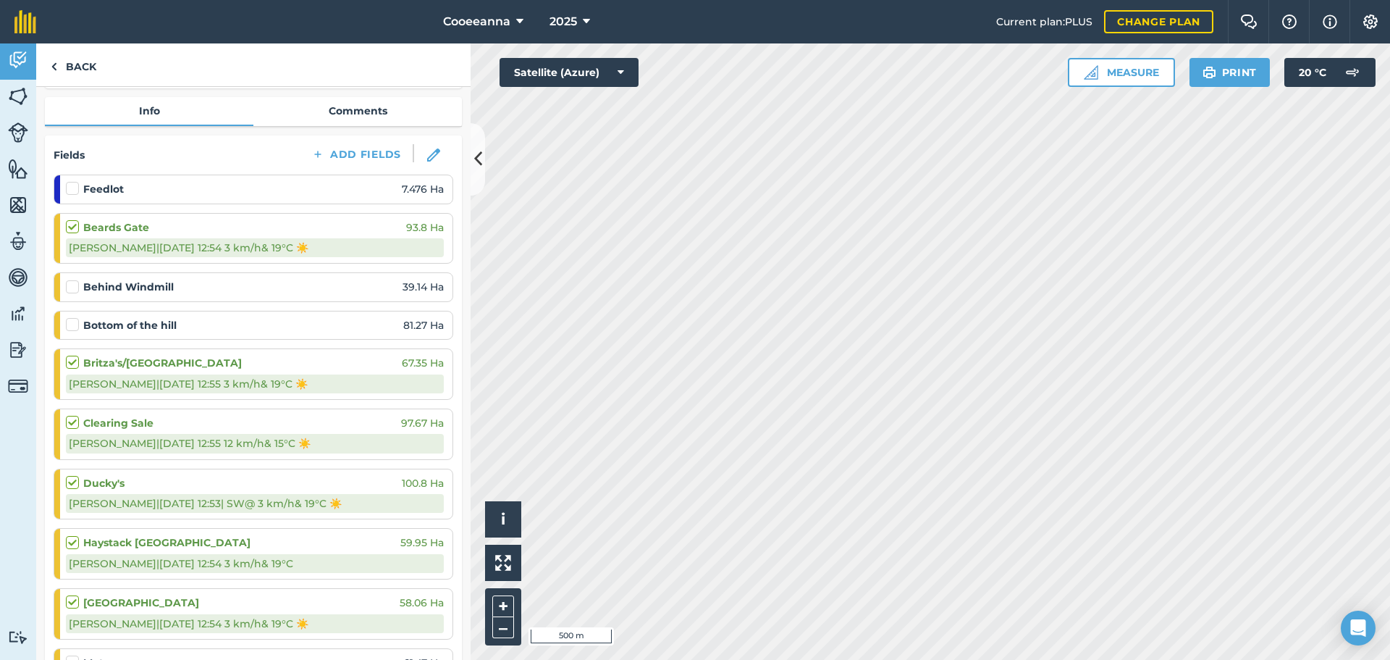
click at [122, 190] on strong "Feedlot" at bounding box center [103, 189] width 41 height 16
click at [75, 181] on label at bounding box center [74, 181] width 17 height 0
click at [75, 190] on input "checkbox" at bounding box center [70, 185] width 9 height 9
checkbox input "false"
select select "Sunny"
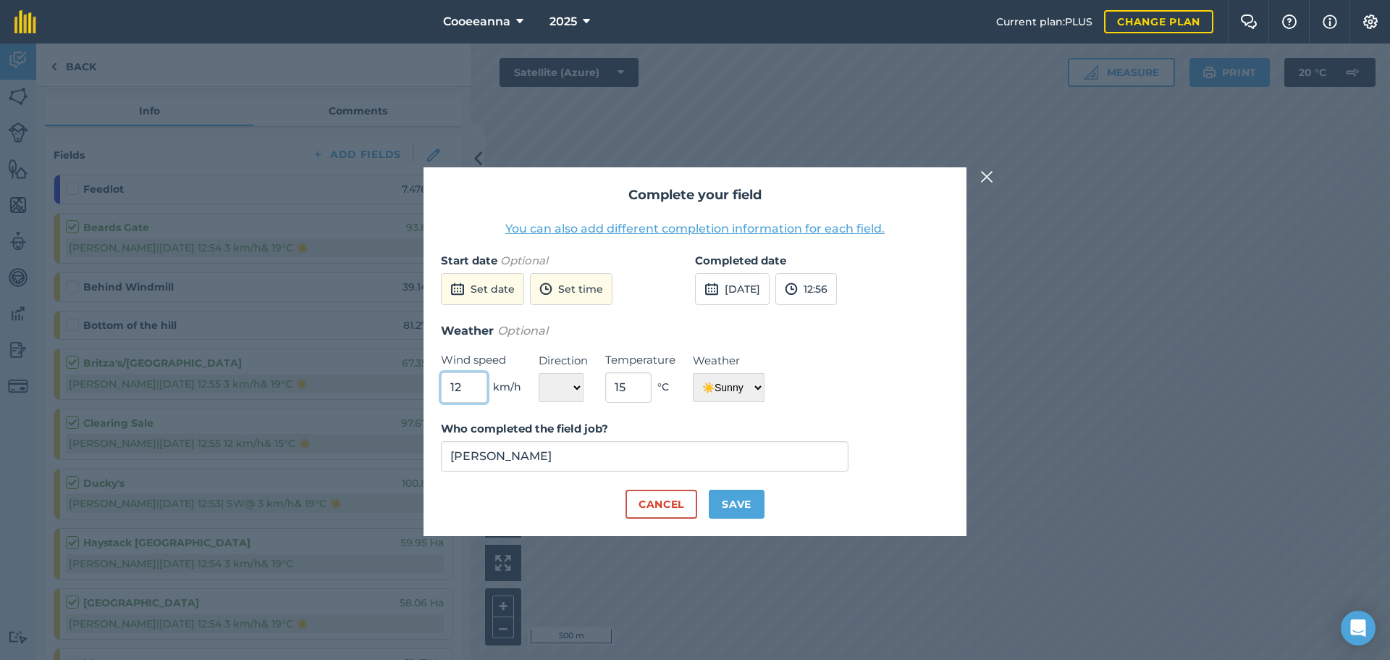
click at [463, 386] on input "12" at bounding box center [464, 387] width 46 height 30
type input "1"
drag, startPoint x: 756, startPoint y: 272, endPoint x: 748, endPoint y: 275, distance: 8.5
click at [754, 272] on div "Completed date [DATE] 12:56" at bounding box center [822, 287] width 254 height 70
click at [741, 280] on button "[DATE]" at bounding box center [732, 289] width 75 height 32
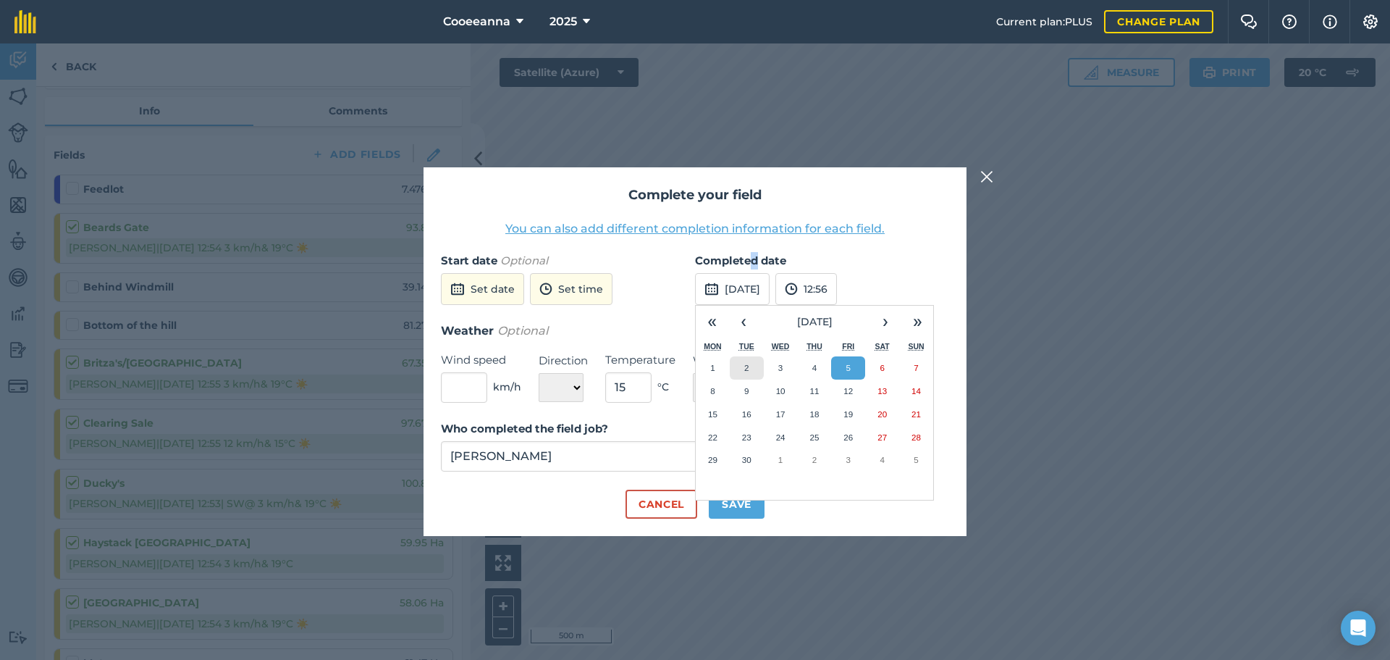
click at [743, 365] on button "2" at bounding box center [747, 367] width 34 height 23
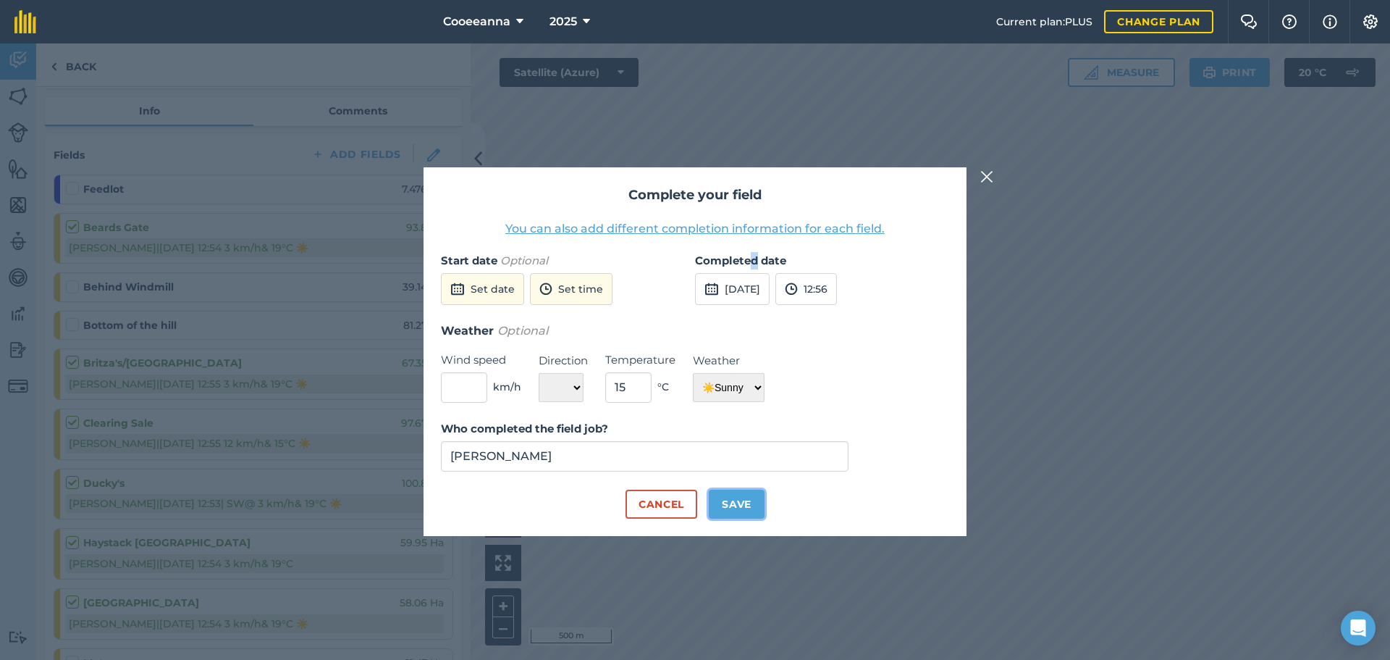
click at [737, 508] on button "Save" at bounding box center [737, 504] width 56 height 29
checkbox input "true"
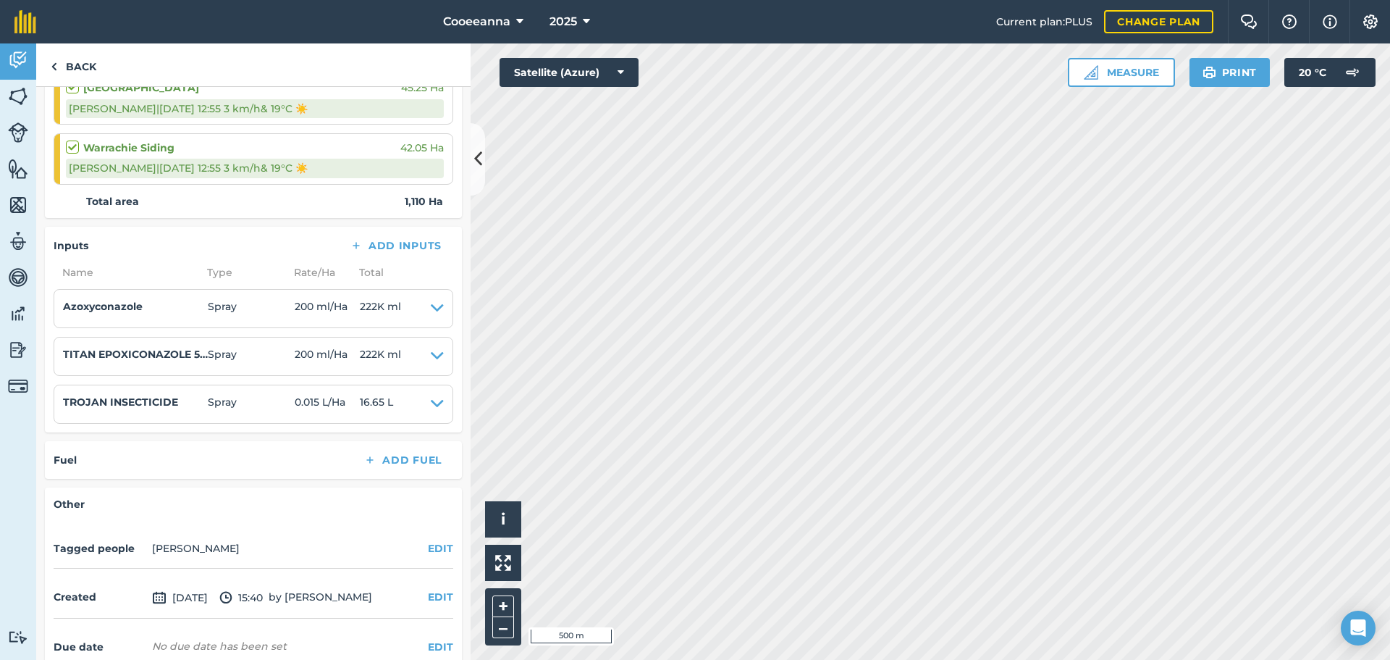
scroll to position [1206, 0]
